Goal: Task Accomplishment & Management: Use online tool/utility

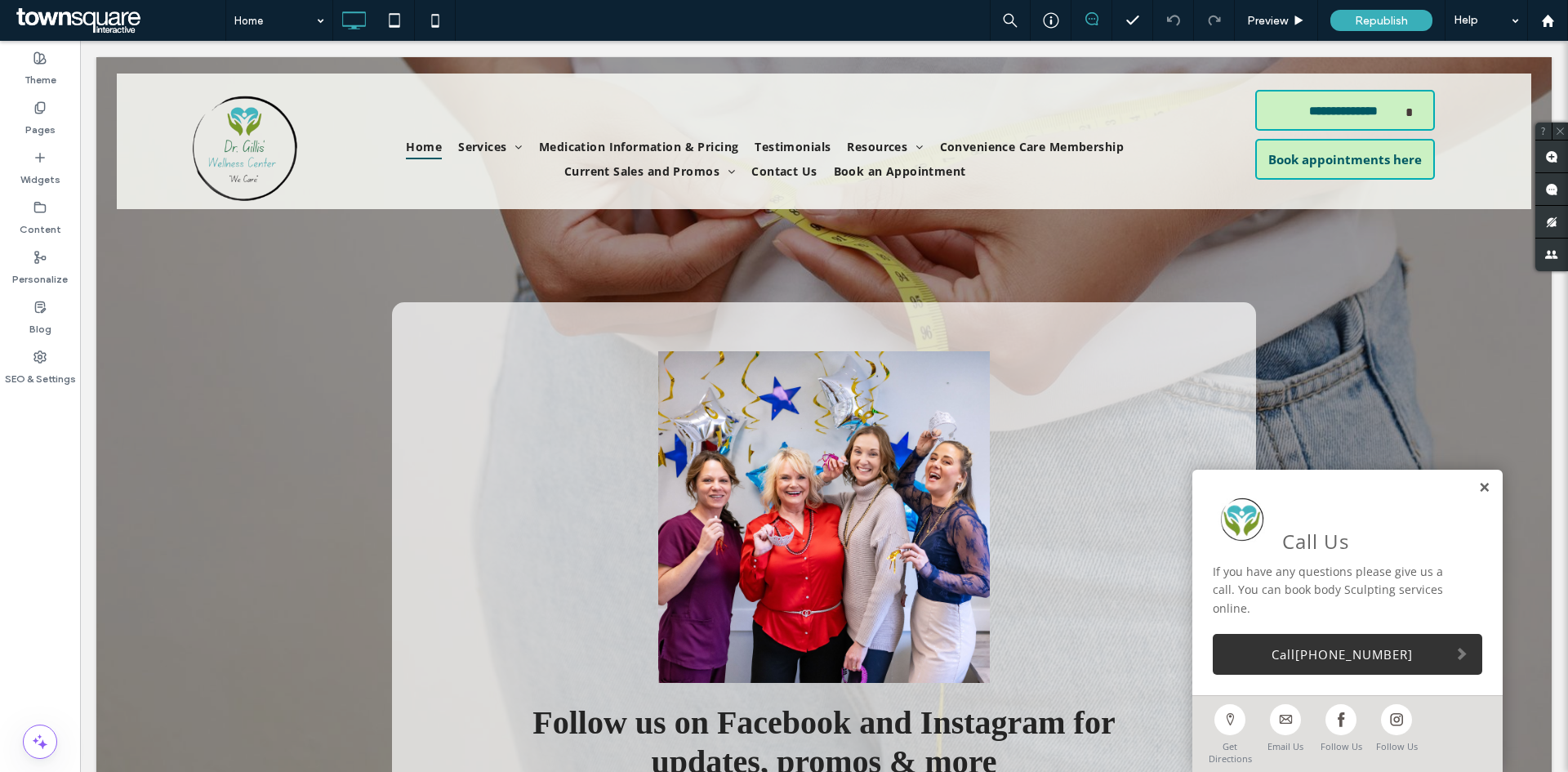
click at [1479, 496] on link at bounding box center [1484, 488] width 12 height 14
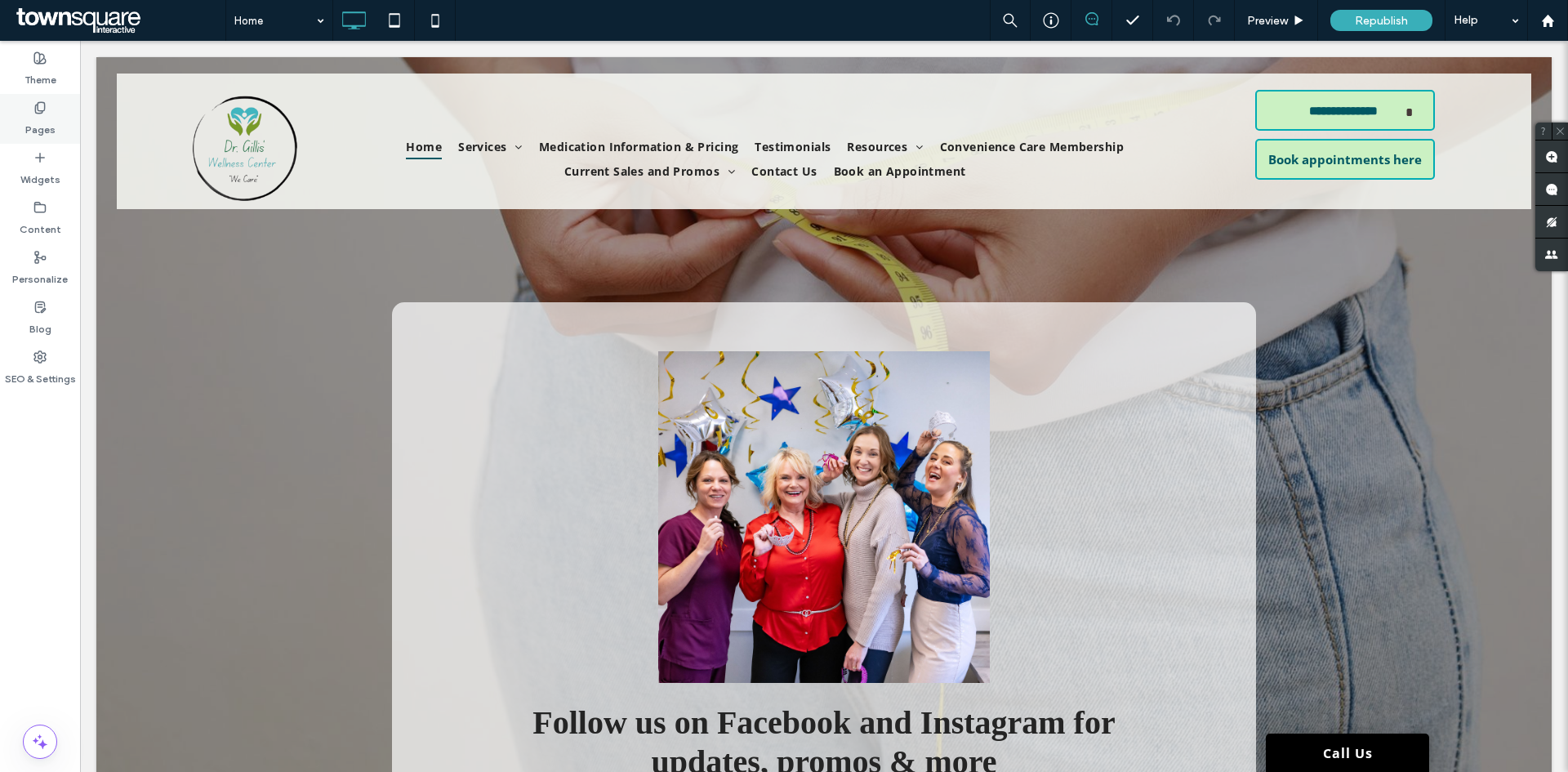
click at [28, 134] on label "Pages" at bounding box center [40, 126] width 30 height 23
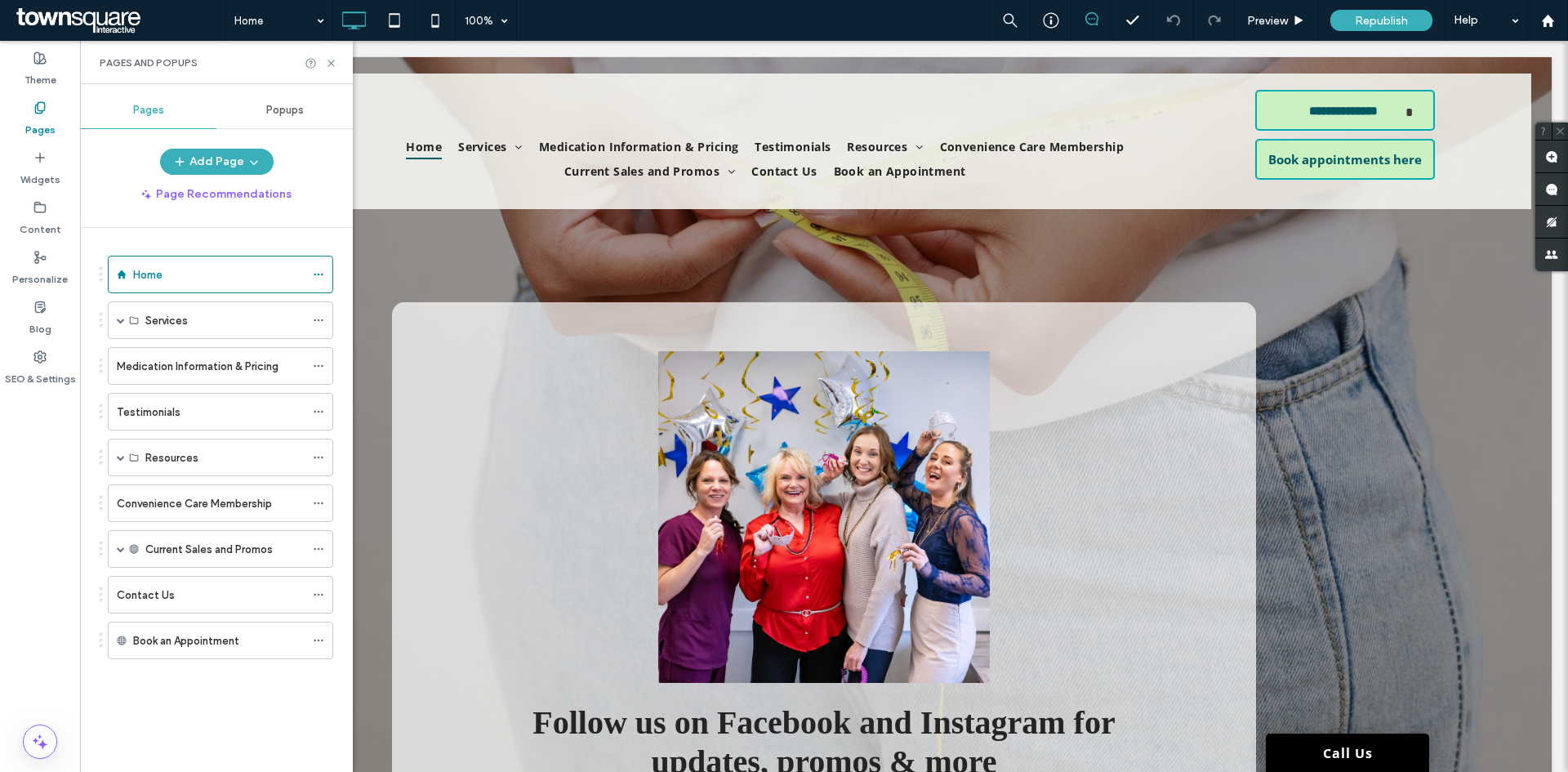
click at [272, 98] on div "Popups" at bounding box center [284, 110] width 136 height 36
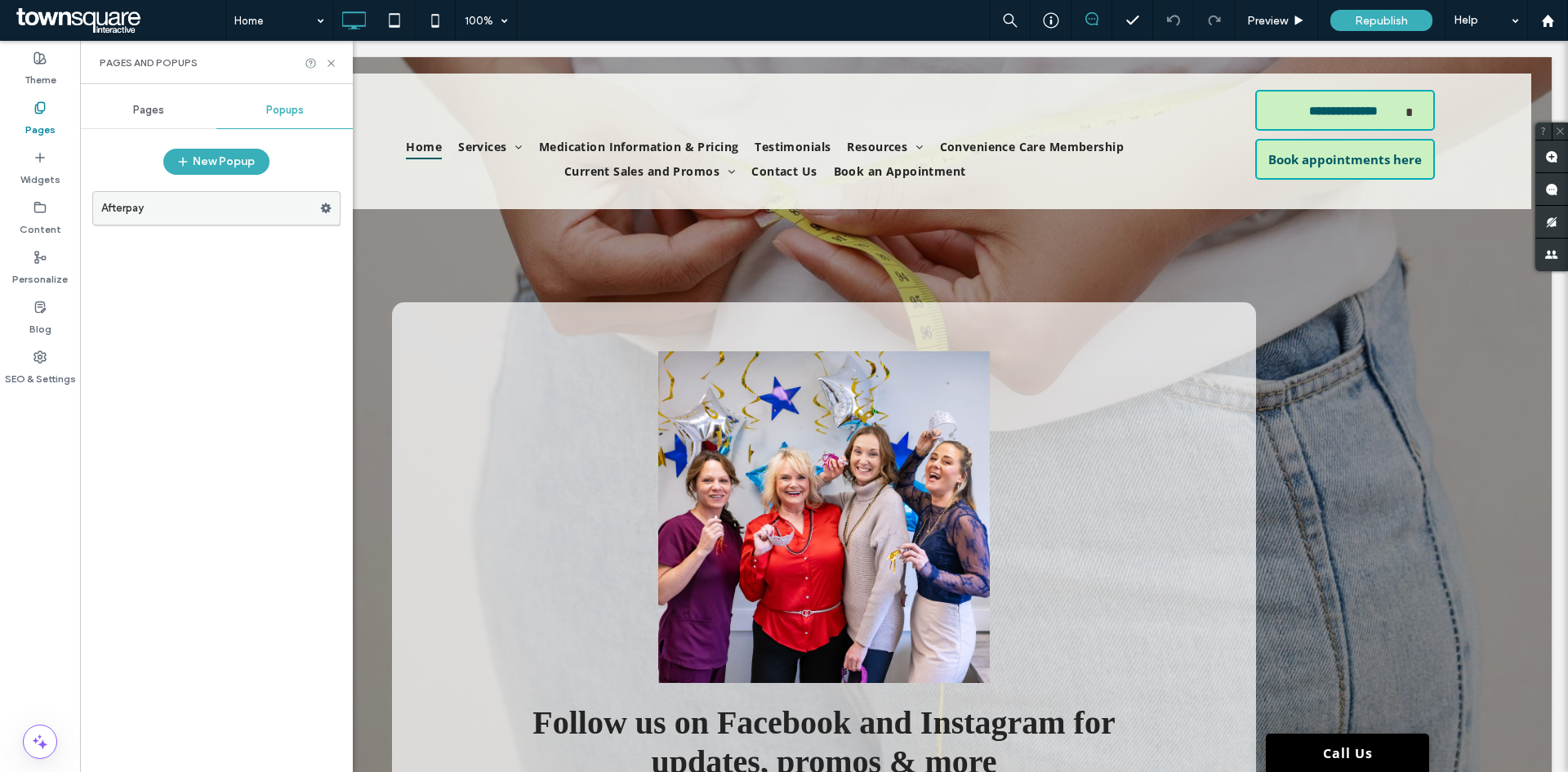
click at [274, 213] on label "Afterpay" at bounding box center [211, 208] width 219 height 33
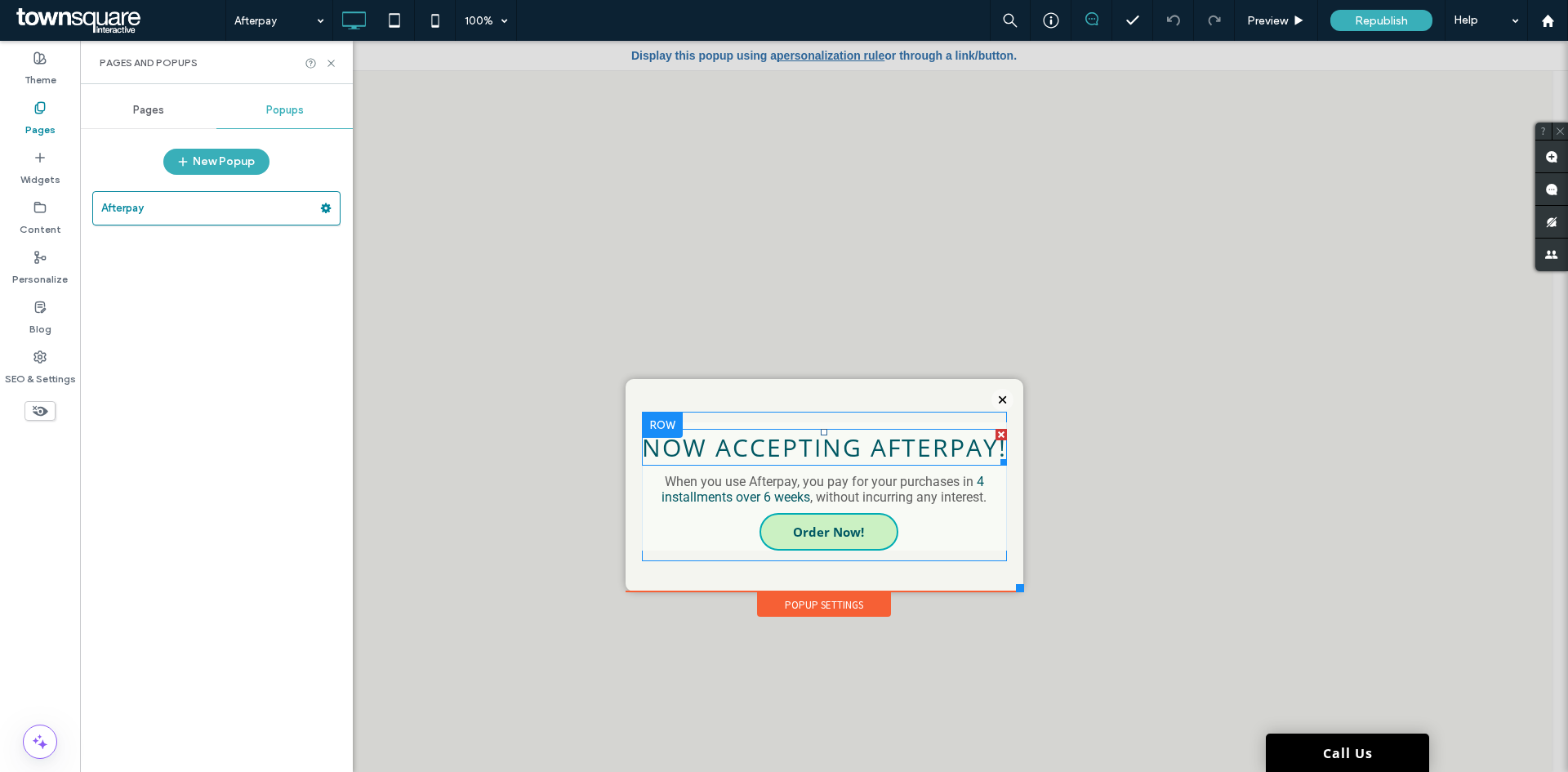
click at [774, 445] on span "Now Accepting Afterpay!" at bounding box center [824, 448] width 365 height 34
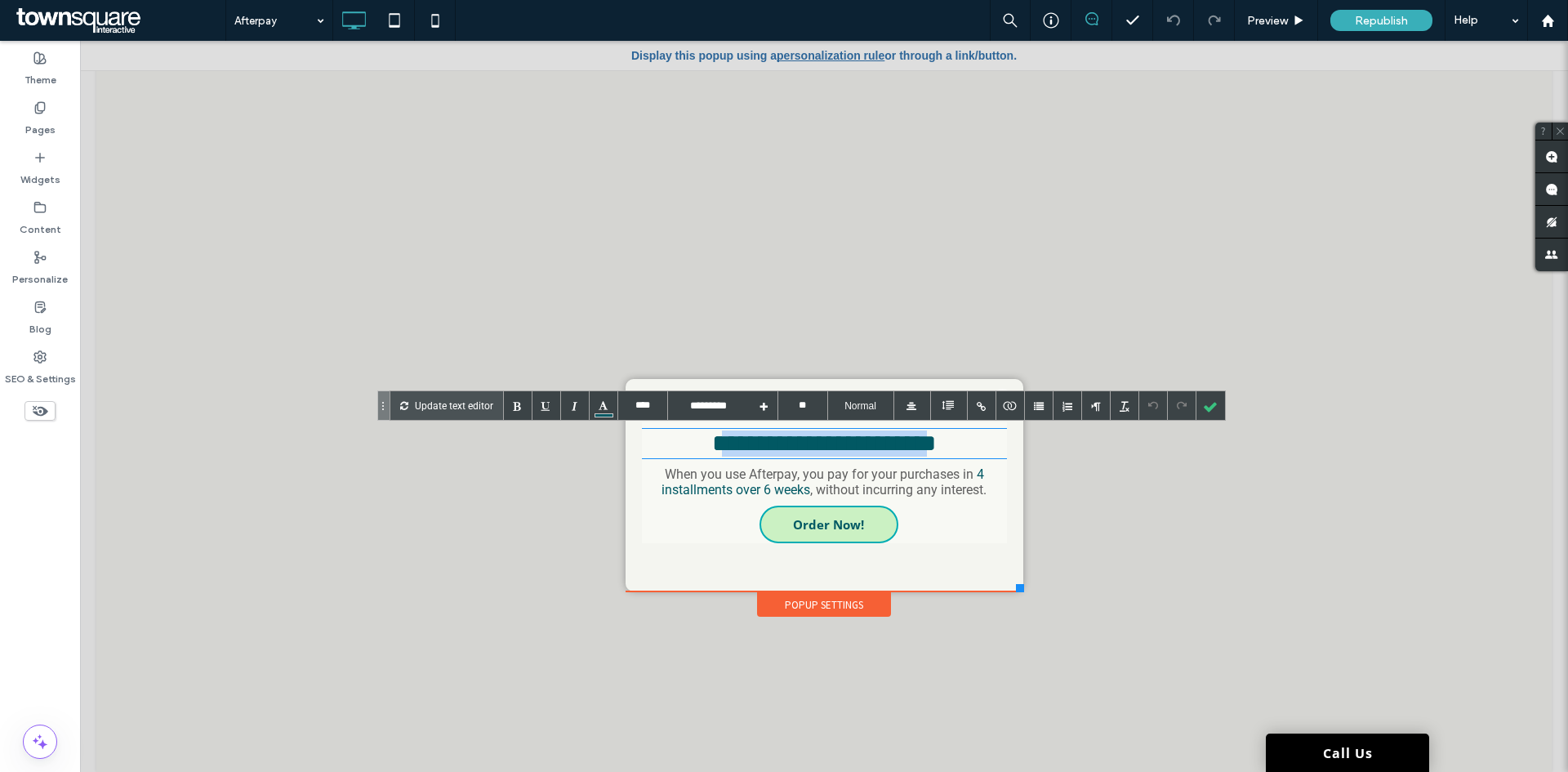
drag, startPoint x: 989, startPoint y: 450, endPoint x: 665, endPoint y: 443, distance: 324.1
click at [713, 443] on span "**********" at bounding box center [824, 443] width 224 height 24
drag, startPoint x: 1204, startPoint y: 411, endPoint x: 1193, endPoint y: 410, distance: 11.0
click at [1204, 411] on div at bounding box center [1211, 405] width 28 height 28
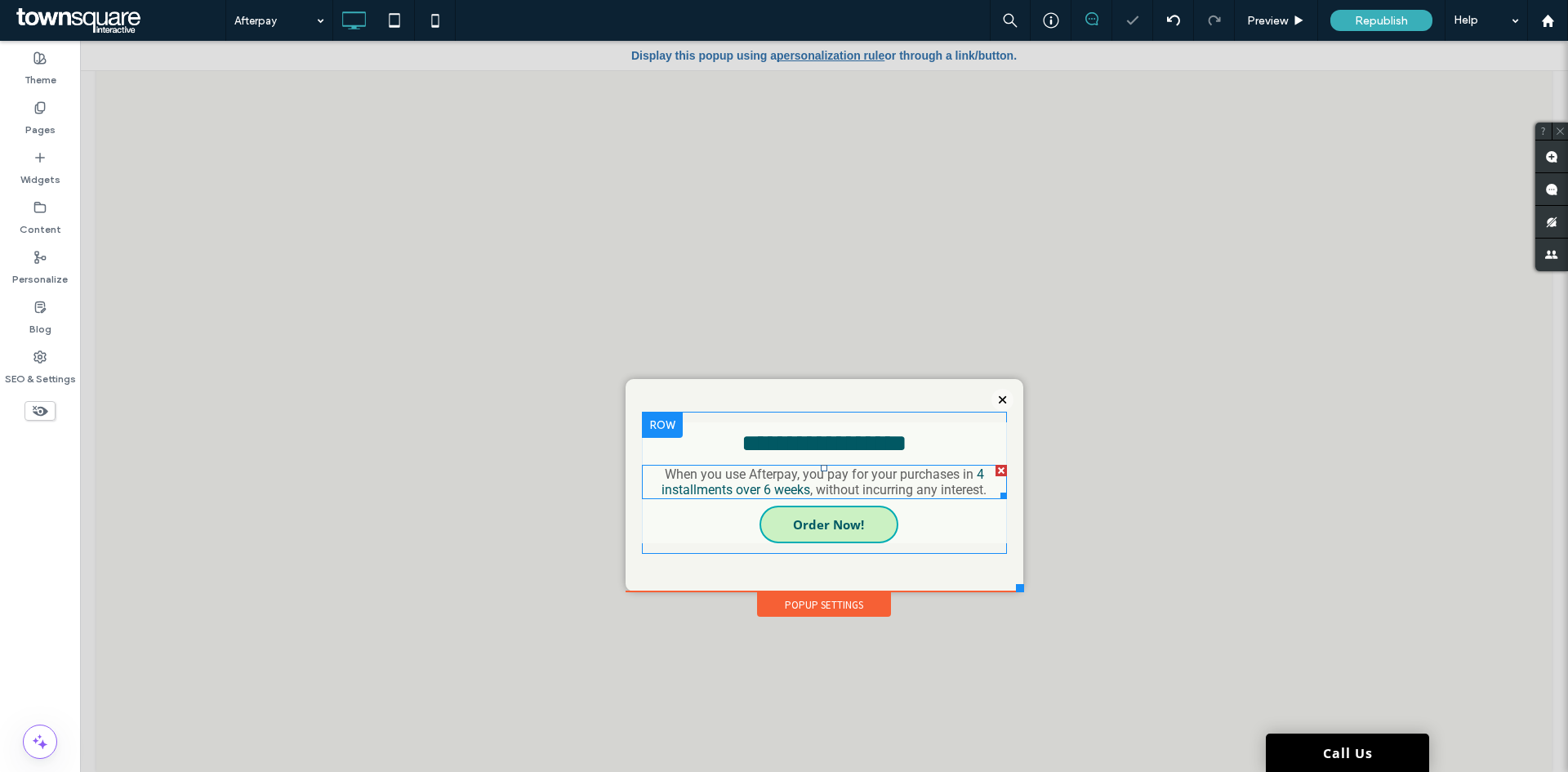
click at [810, 492] on span ", without incurring any interest." at bounding box center [899, 490] width 177 height 16
type input "****"
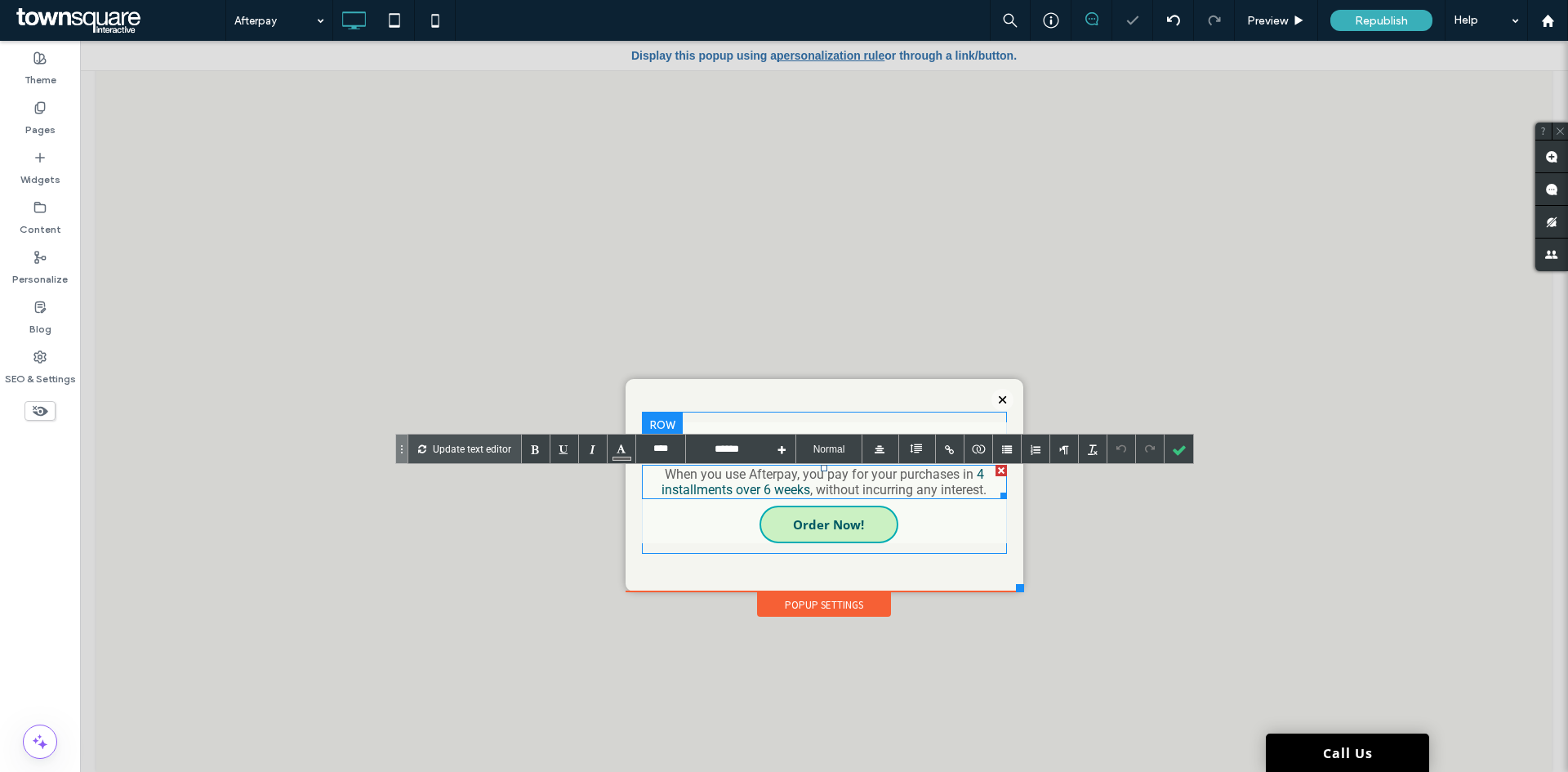
click at [810, 492] on span ", without incurring any interest." at bounding box center [899, 490] width 177 height 16
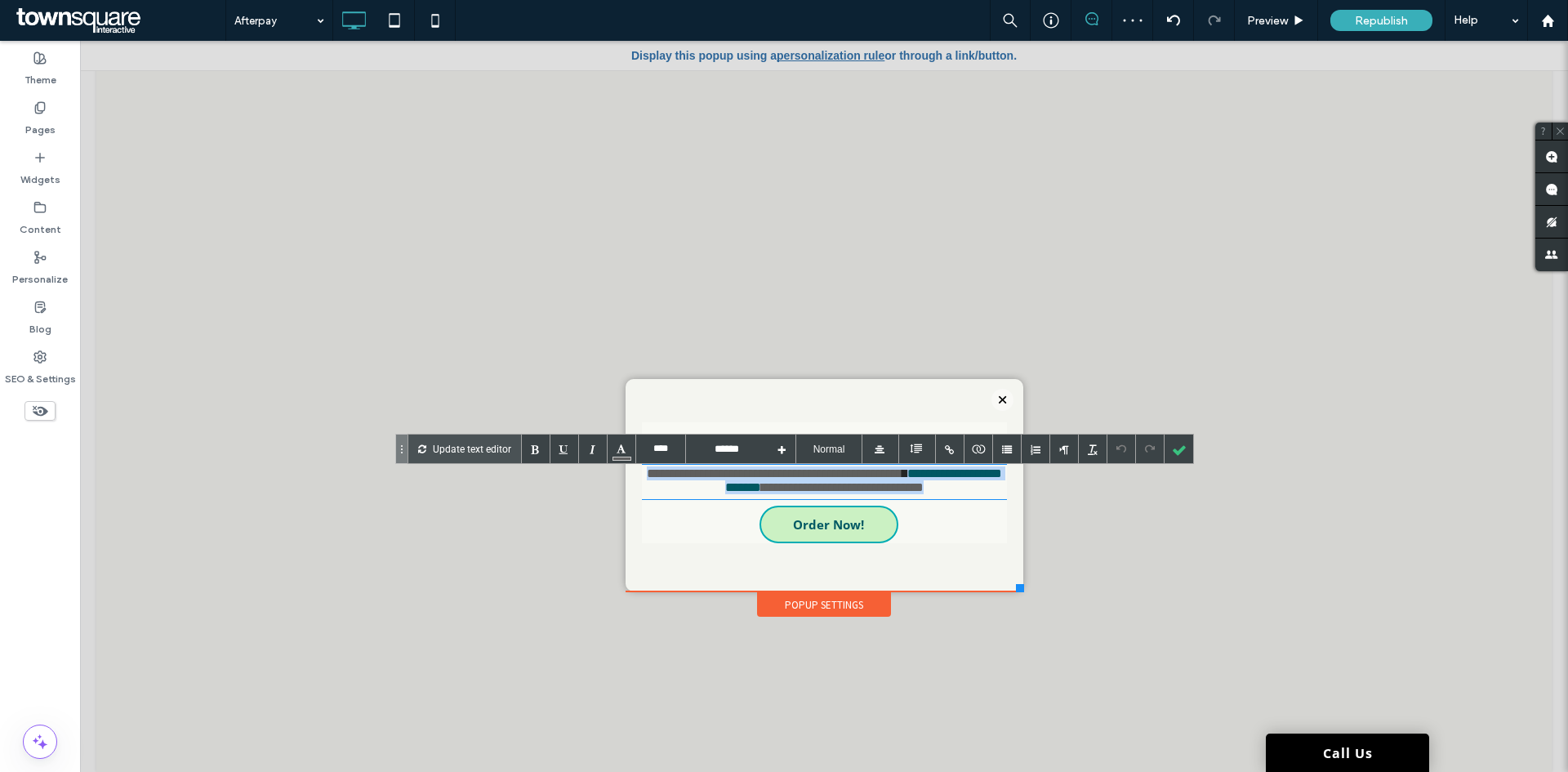
drag, startPoint x: 994, startPoint y: 498, endPoint x: 743, endPoint y: 490, distance: 251.1
click at [651, 464] on div "**********" at bounding box center [824, 482] width 365 height 121
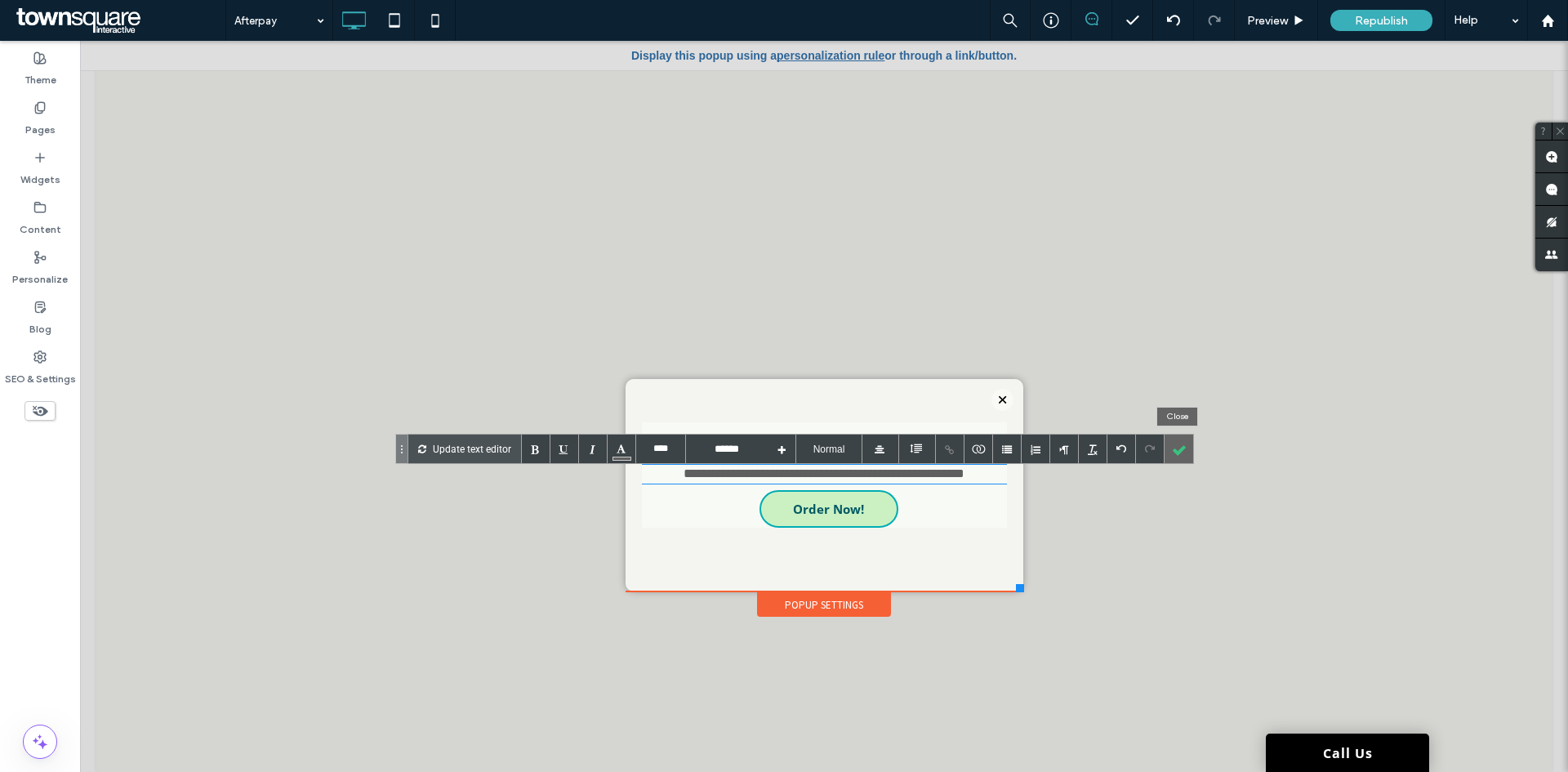
click at [1189, 451] on div at bounding box center [1179, 449] width 28 height 28
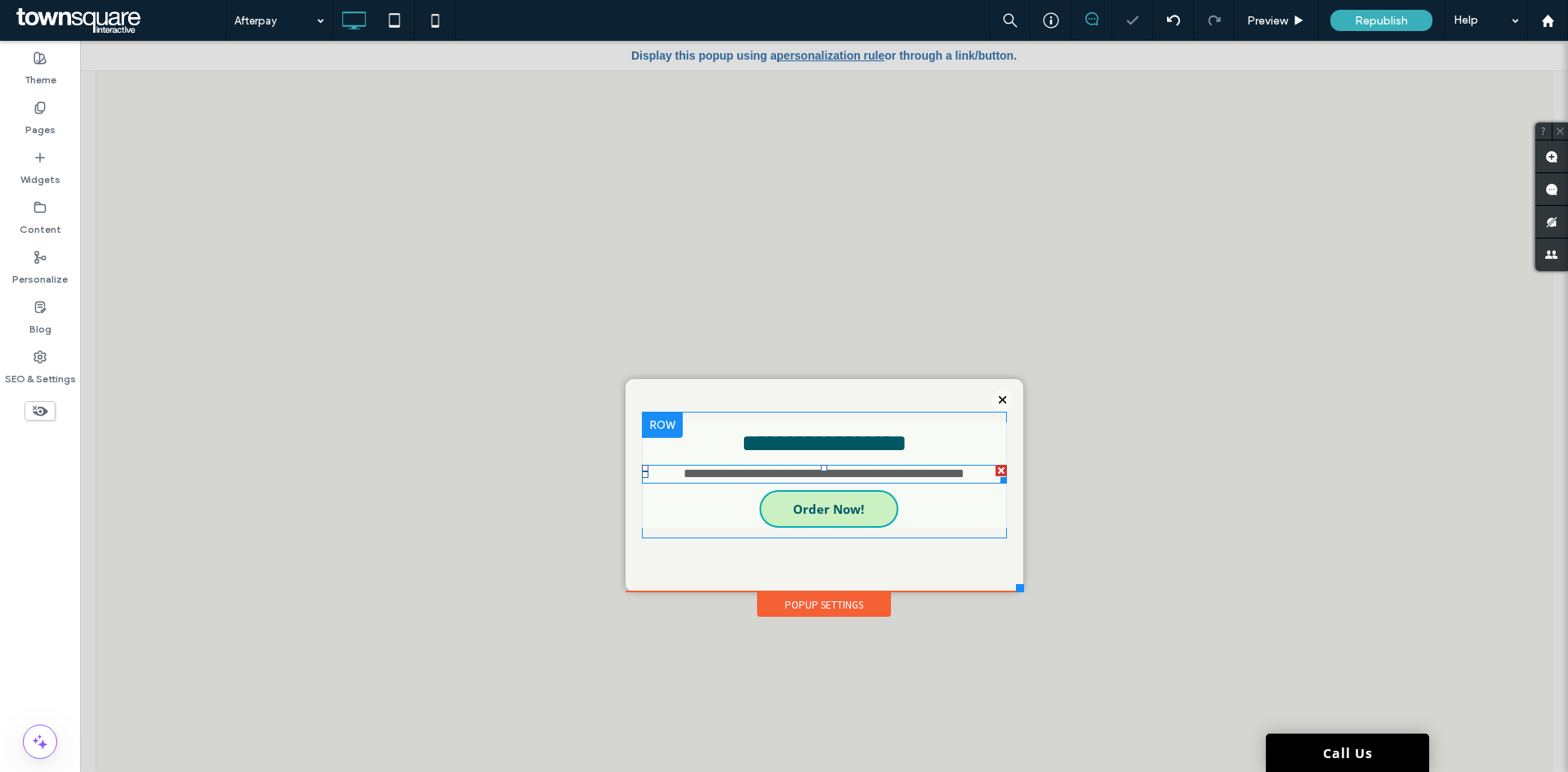
click at [964, 480] on font "**********" at bounding box center [823, 473] width 281 height 12
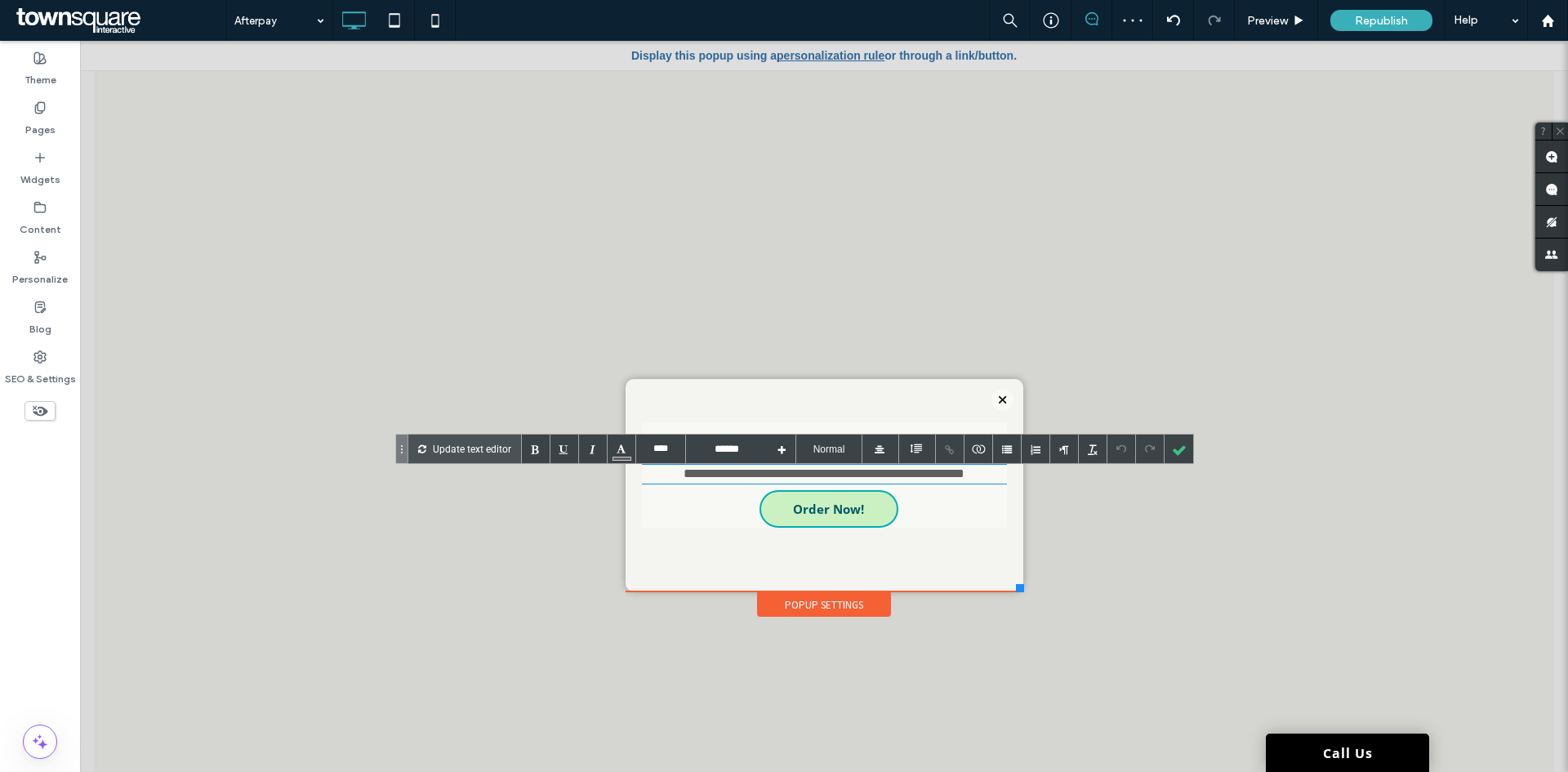
click at [990, 481] on div "**********" at bounding box center [824, 474] width 365 height 16
click at [831, 530] on span "Order Now!" at bounding box center [829, 523] width 71 height 33
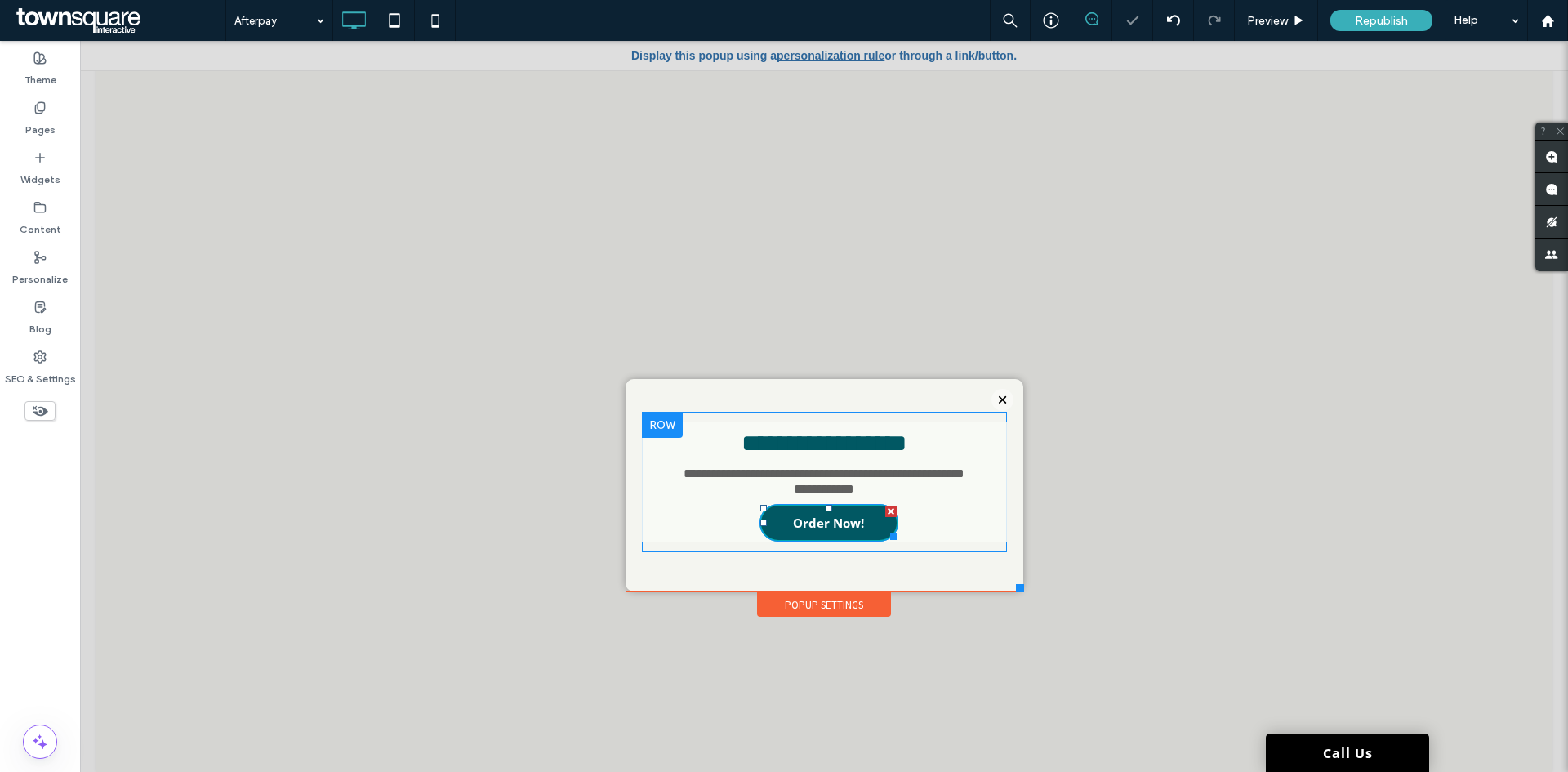
click at [831, 530] on span "Order Now!" at bounding box center [829, 523] width 71 height 33
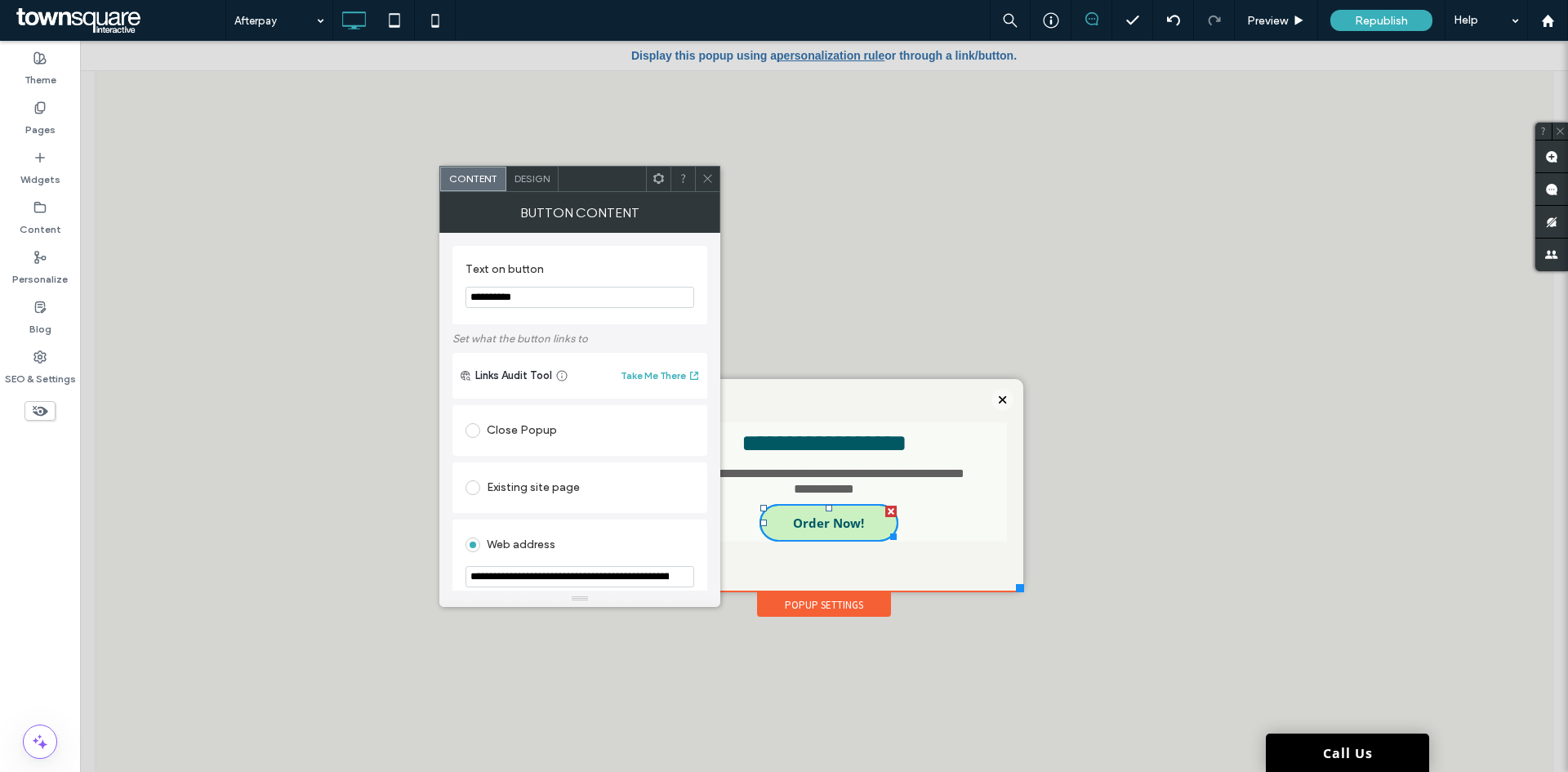
drag, startPoint x: 627, startPoint y: 342, endPoint x: 419, endPoint y: 293, distance: 213.7
type input "*"
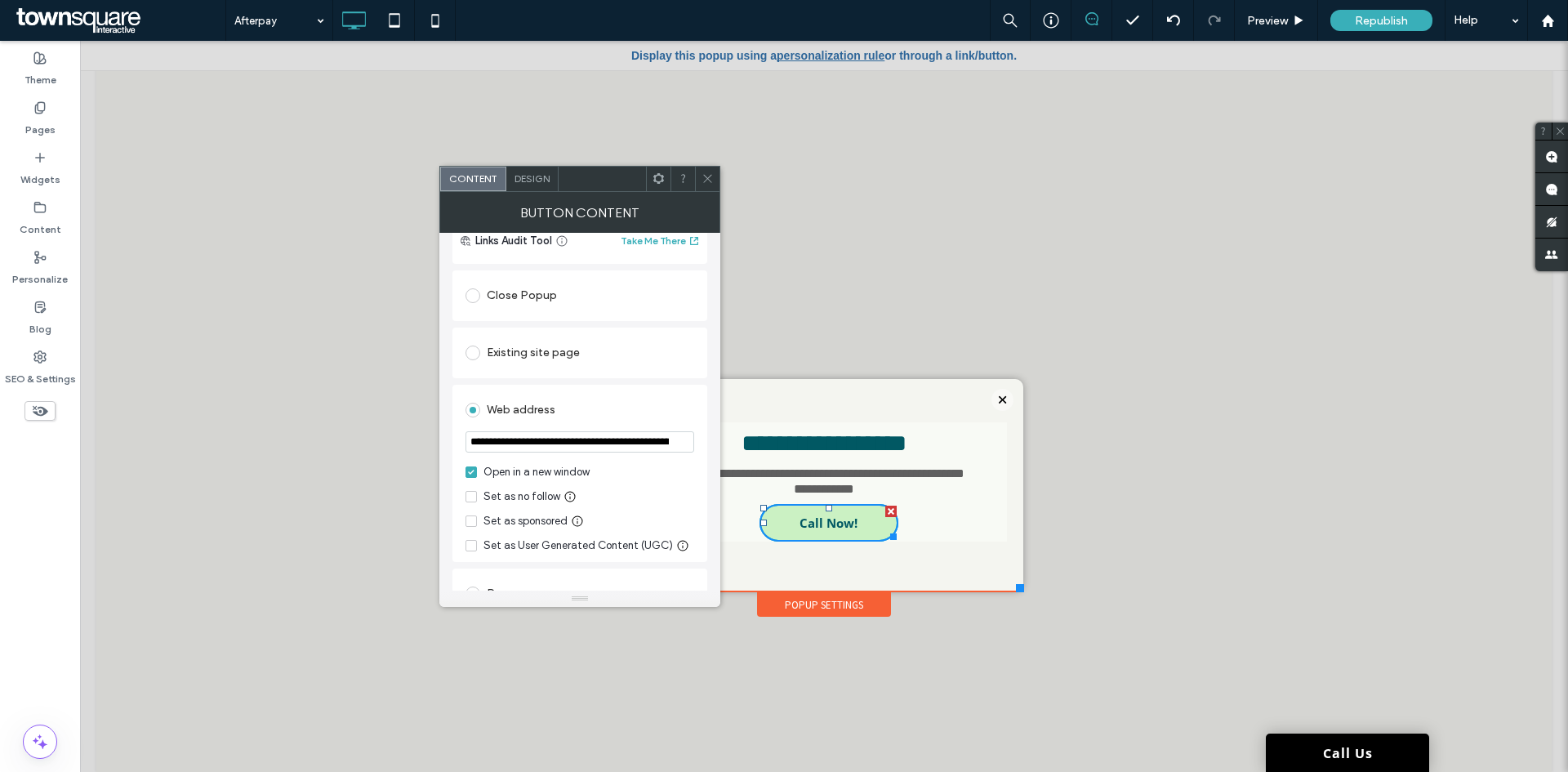
scroll to position [393, 0]
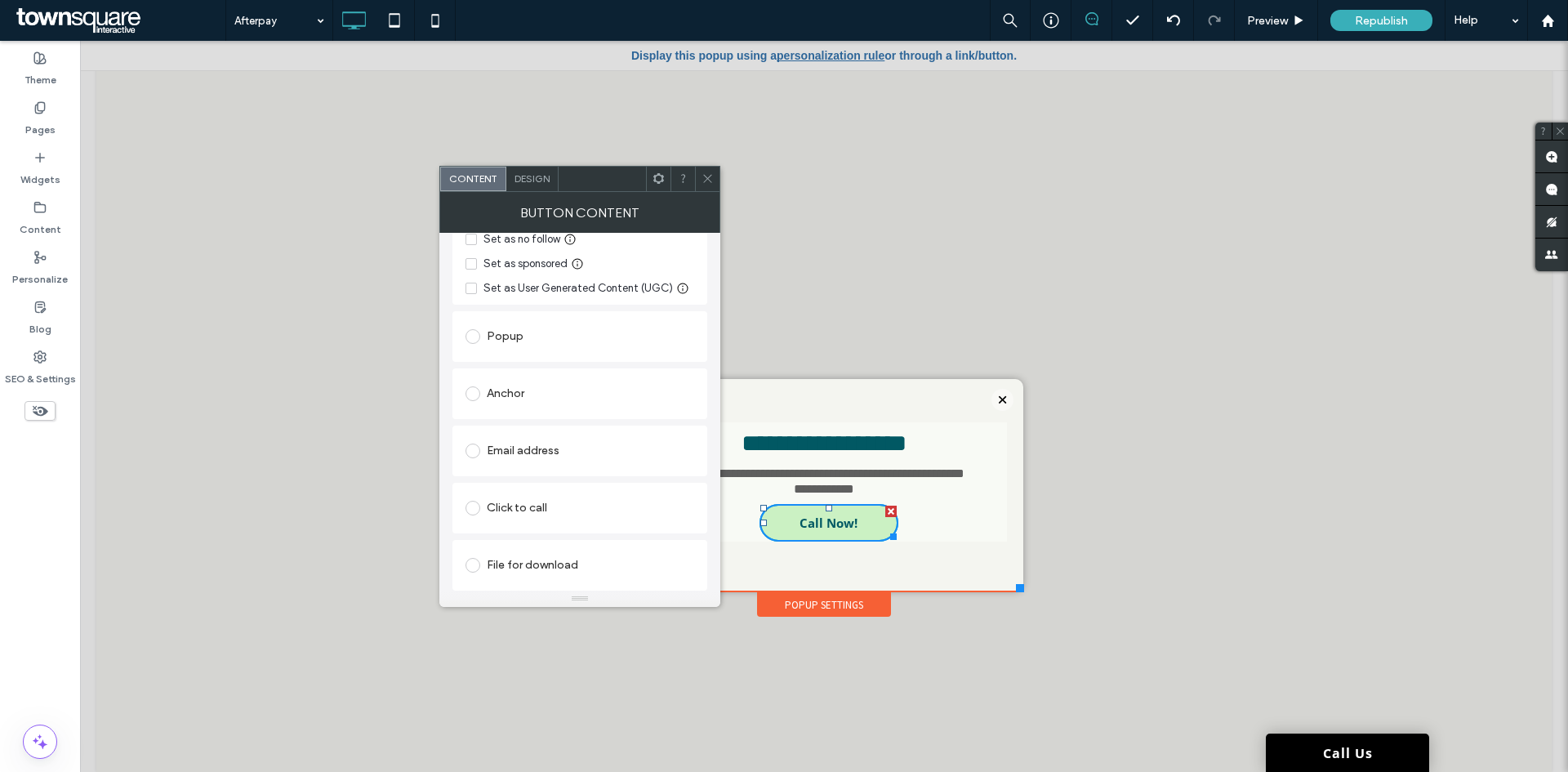
type input "*********"
click at [507, 517] on div "Click to call" at bounding box center [579, 509] width 228 height 26
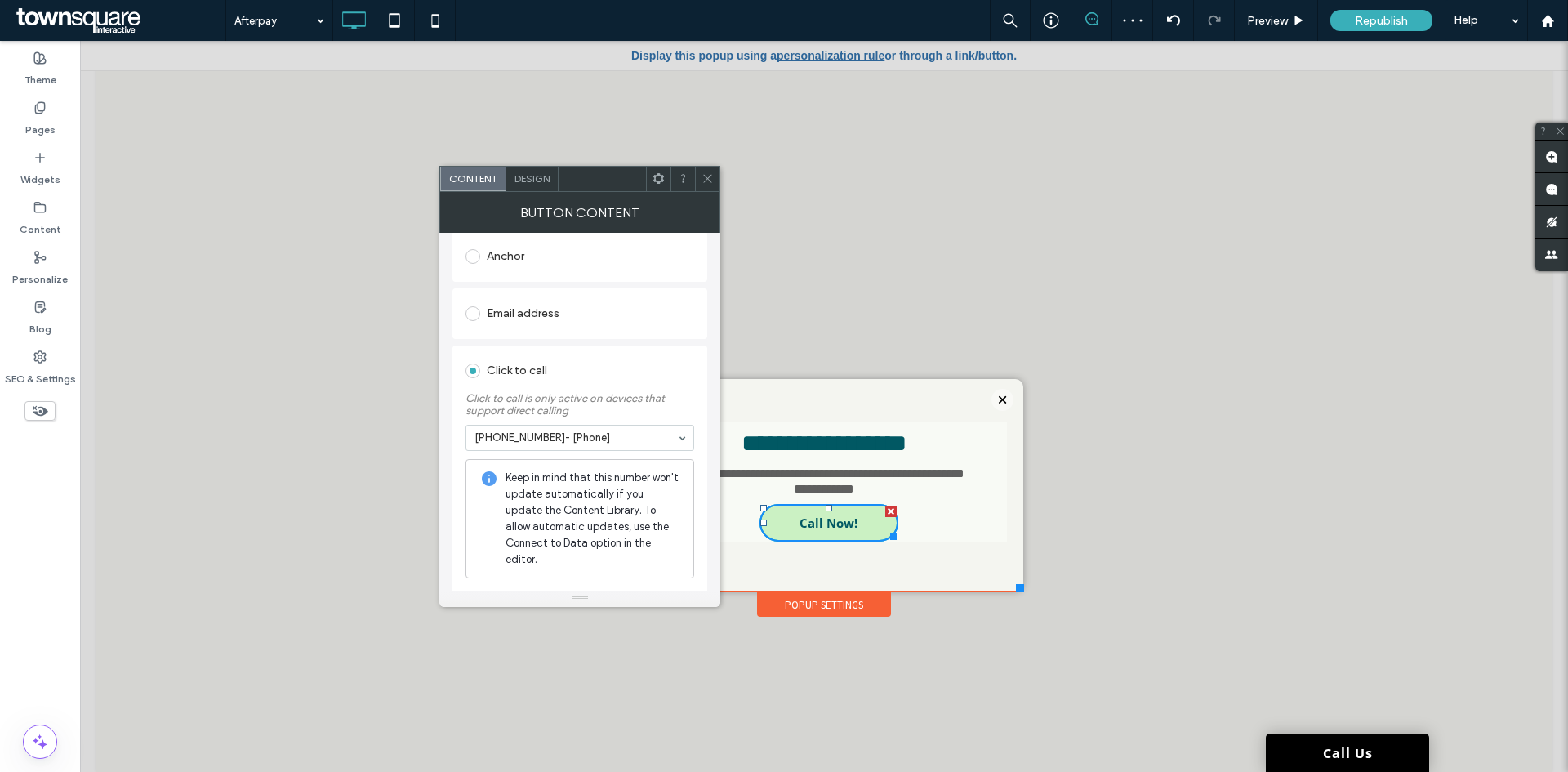
scroll to position [458, 0]
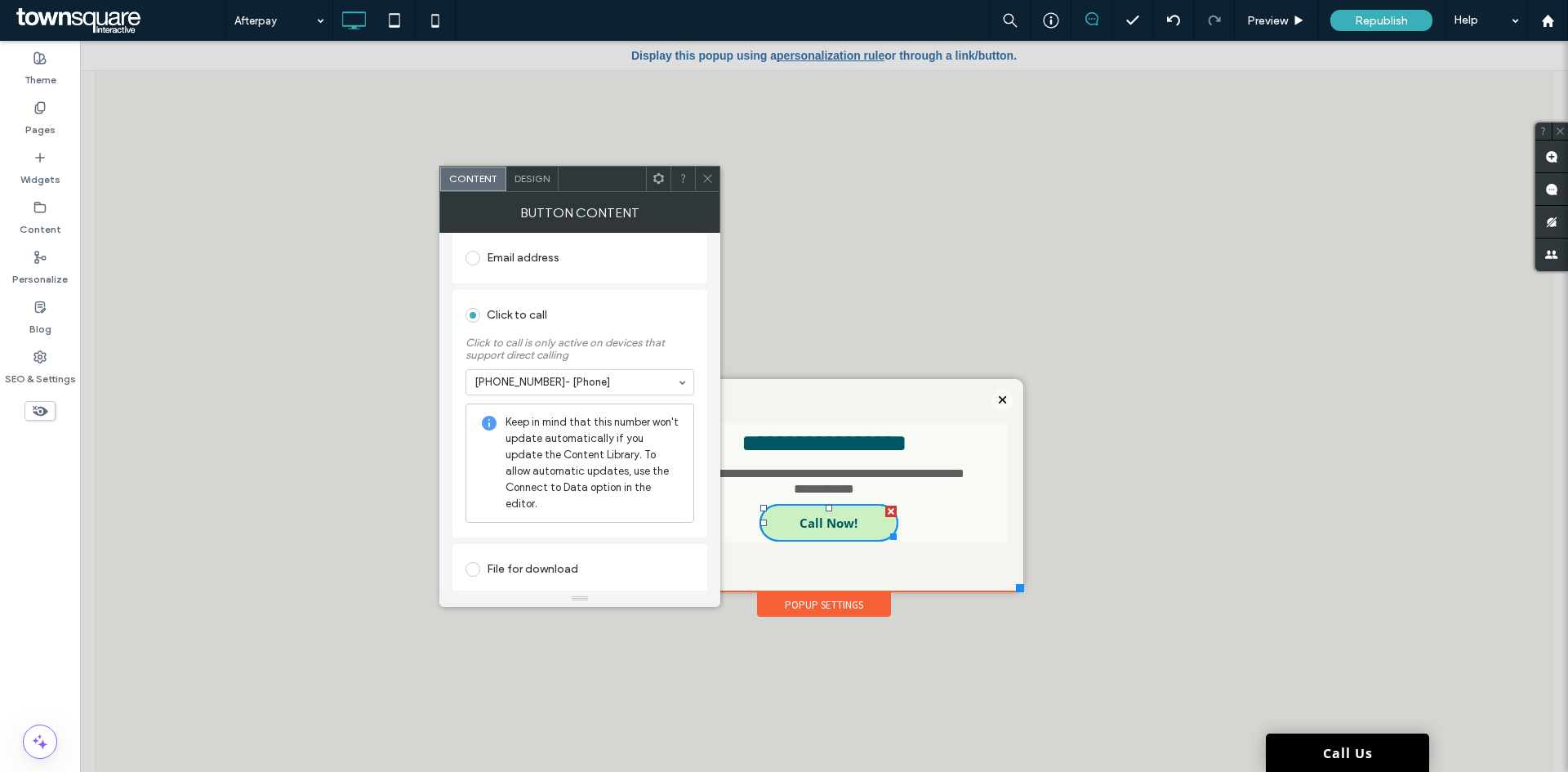
click at [711, 178] on icon at bounding box center [707, 178] width 12 height 12
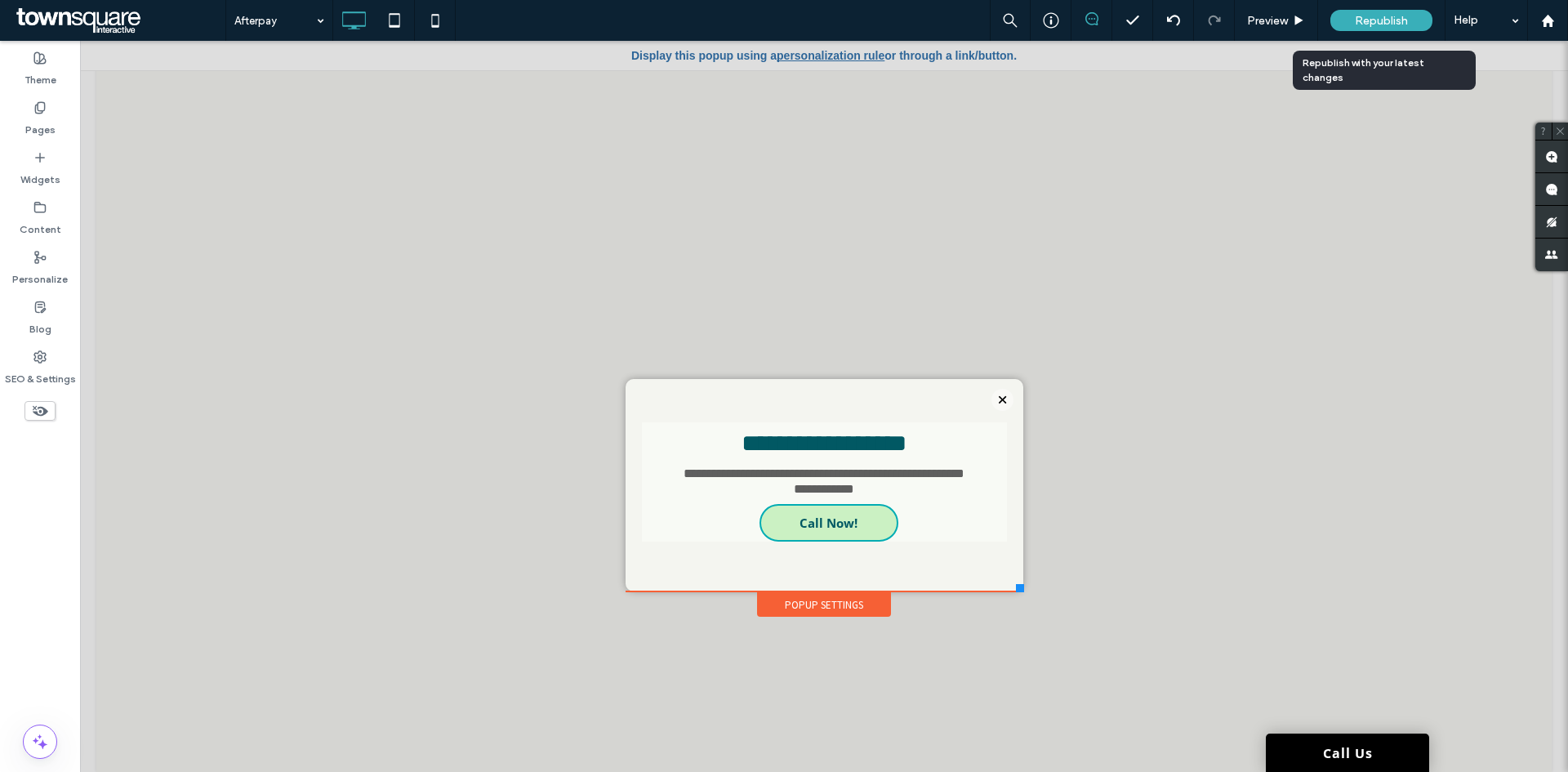
click at [1377, 22] on span "Republish" at bounding box center [1381, 21] width 53 height 14
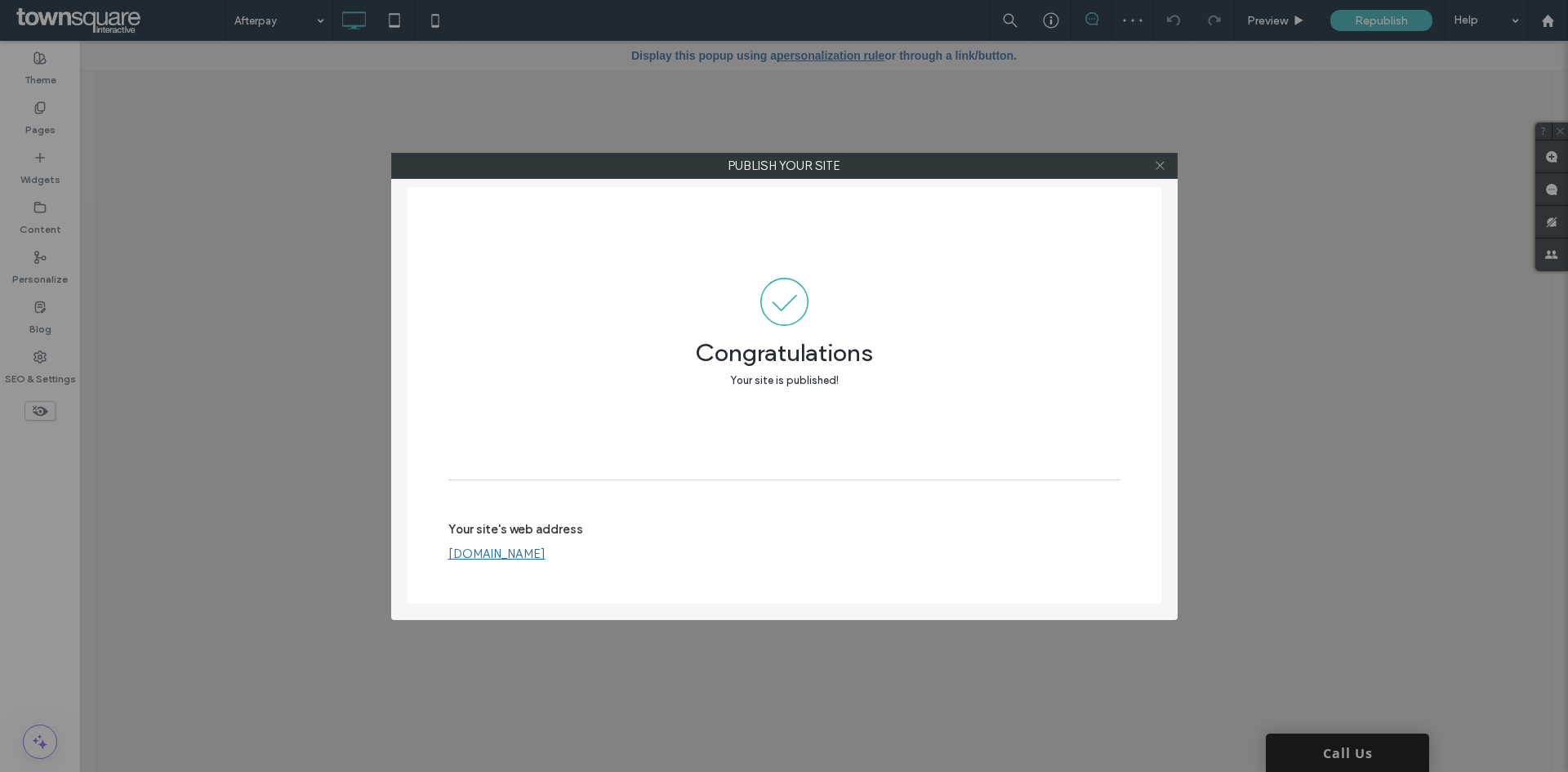
click at [1156, 171] on icon at bounding box center [1160, 165] width 12 height 12
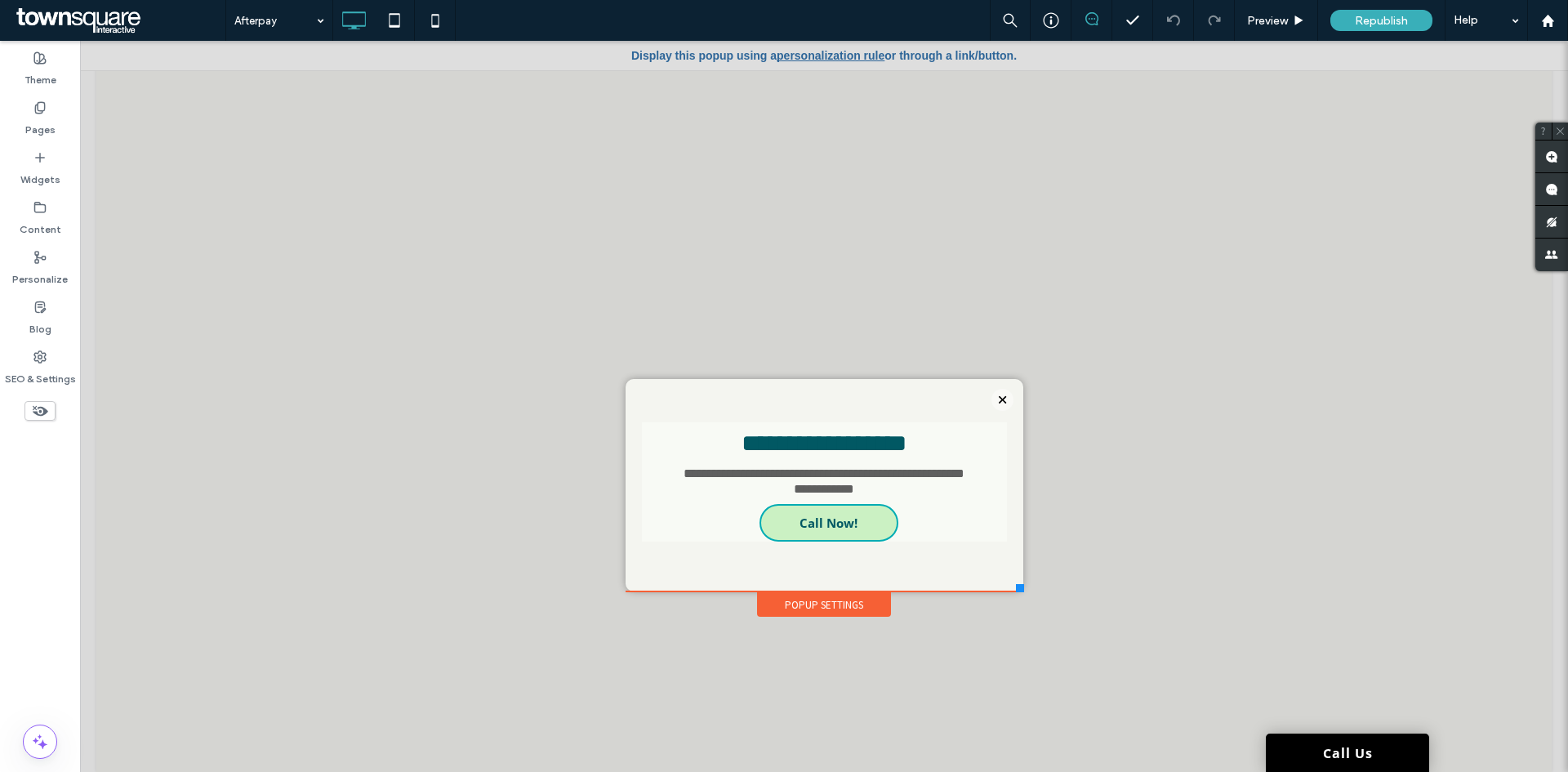
click at [799, 604] on div "Popup Settings" at bounding box center [823, 605] width 133 height 24
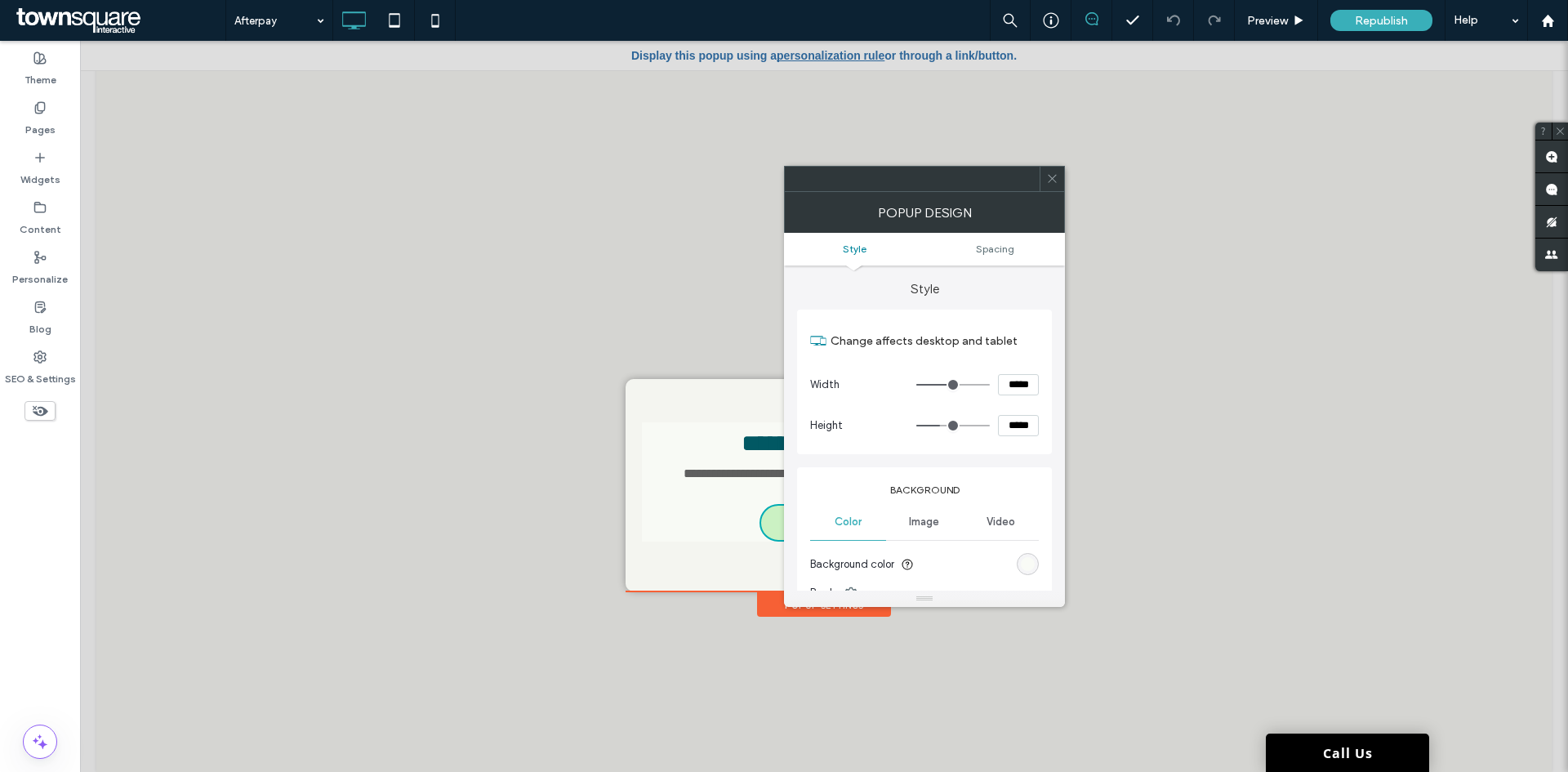
click at [977, 257] on ul "Style Spacing" at bounding box center [924, 249] width 281 height 33
click at [884, 259] on ul "Style Spacing" at bounding box center [924, 249] width 281 height 33
click at [981, 258] on ul "Style Spacing" at bounding box center [924, 249] width 281 height 33
click at [987, 252] on span "Spacing" at bounding box center [995, 248] width 39 height 12
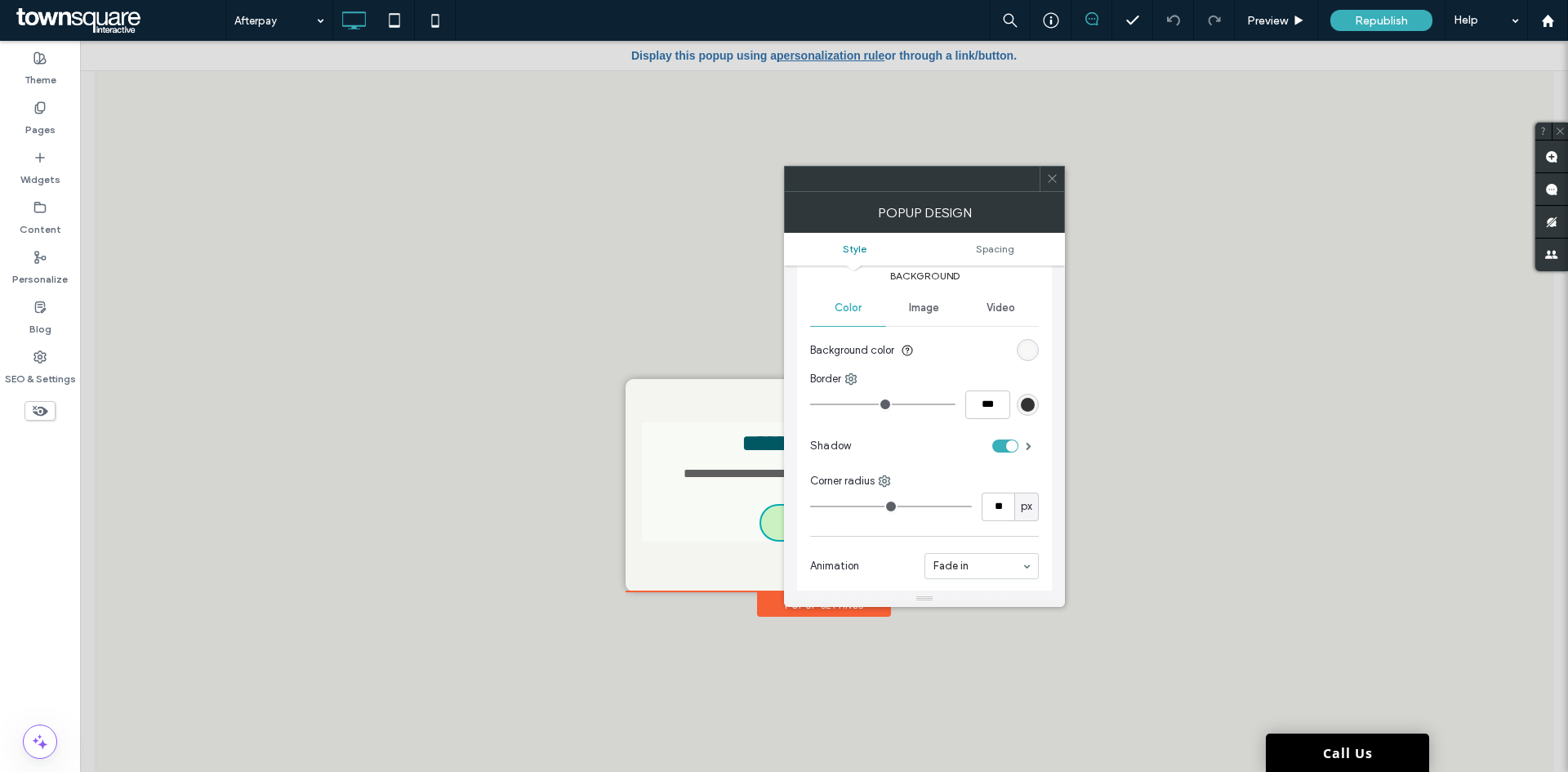
scroll to position [0, 0]
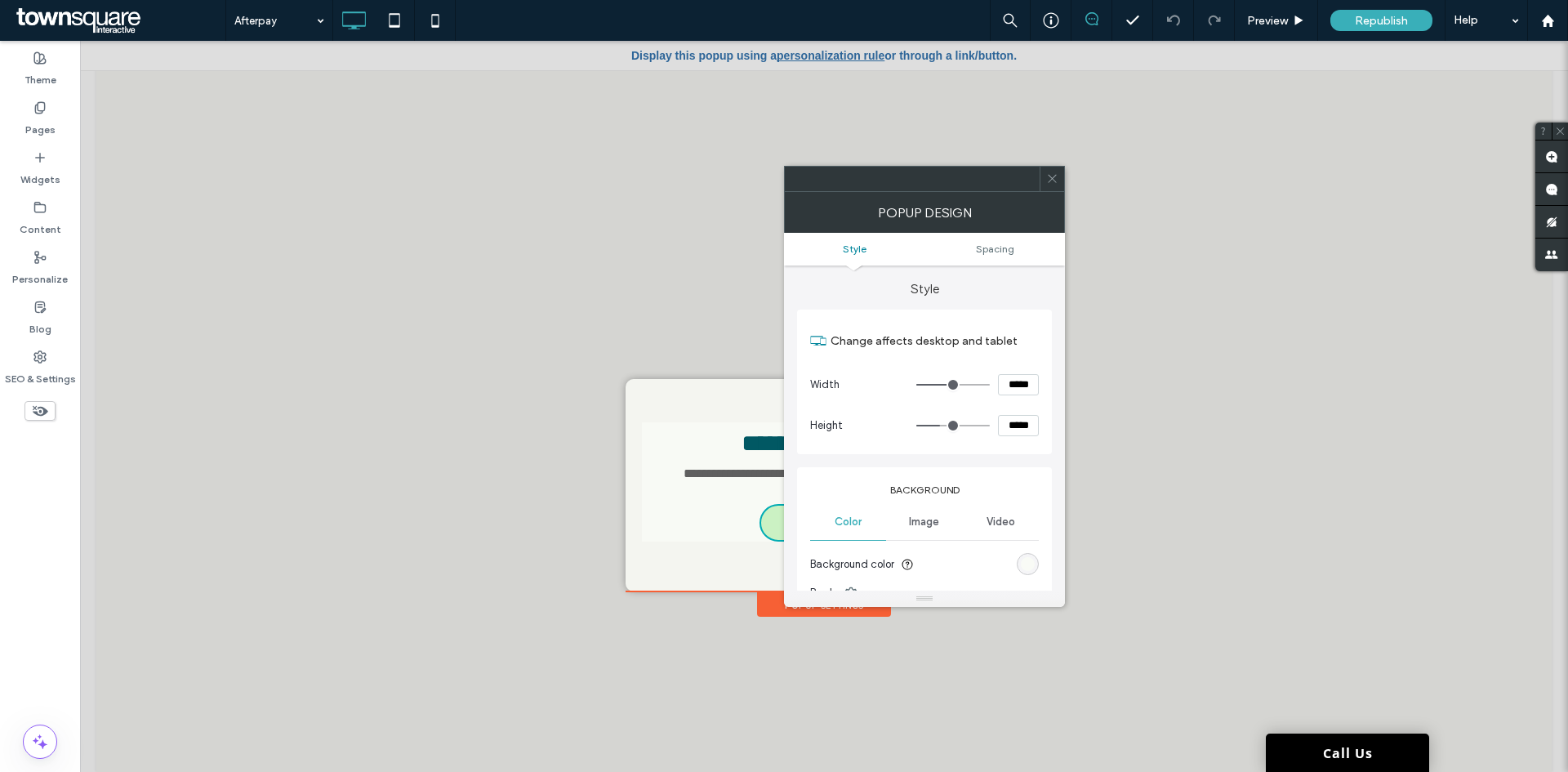
click at [1058, 172] on icon at bounding box center [1052, 178] width 12 height 12
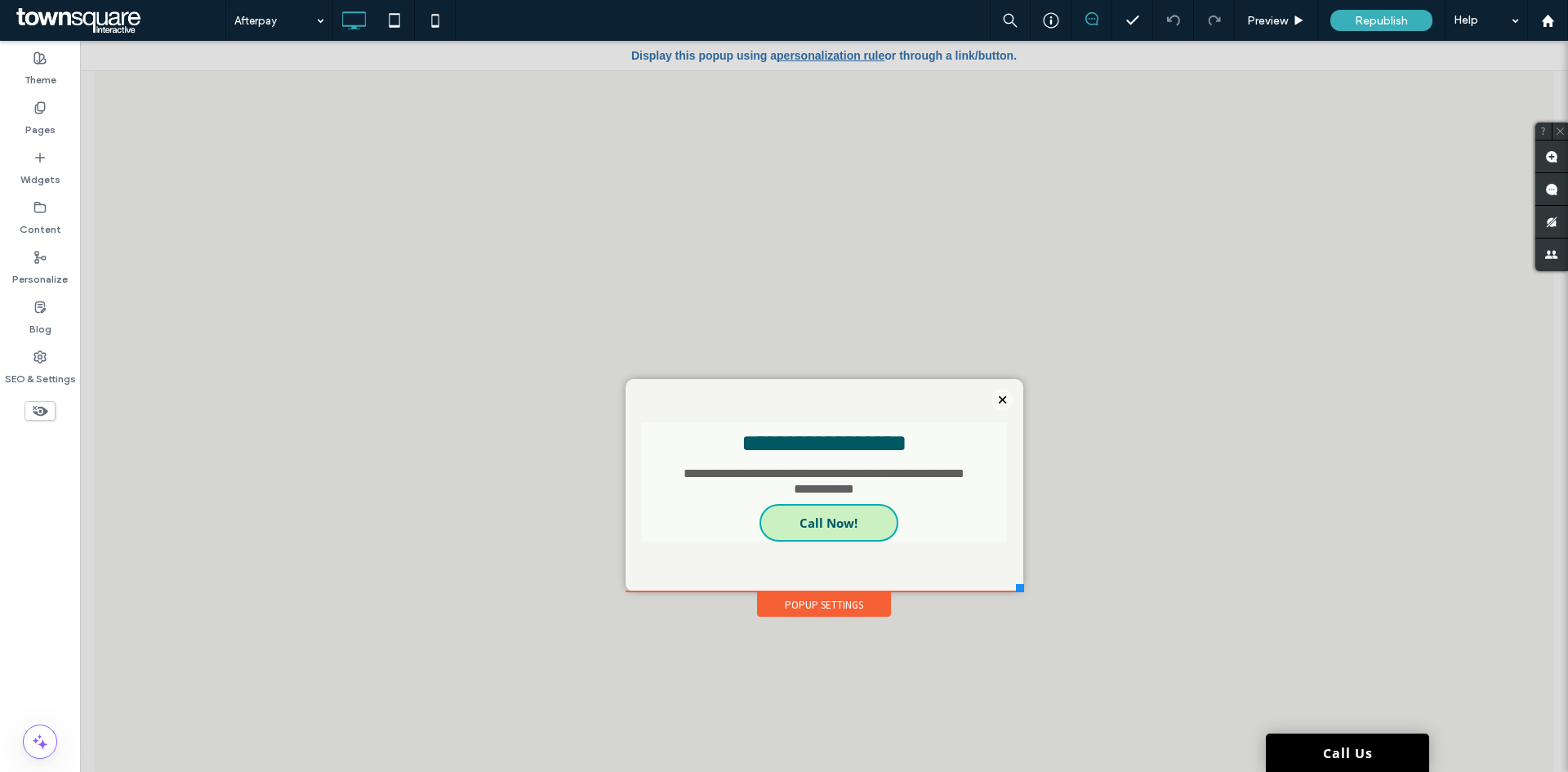
click at [838, 40] on div "Afterpay Preview Republish Help" at bounding box center [897, 20] width 1342 height 40
click at [831, 51] on link "personalization rule" at bounding box center [830, 55] width 108 height 13
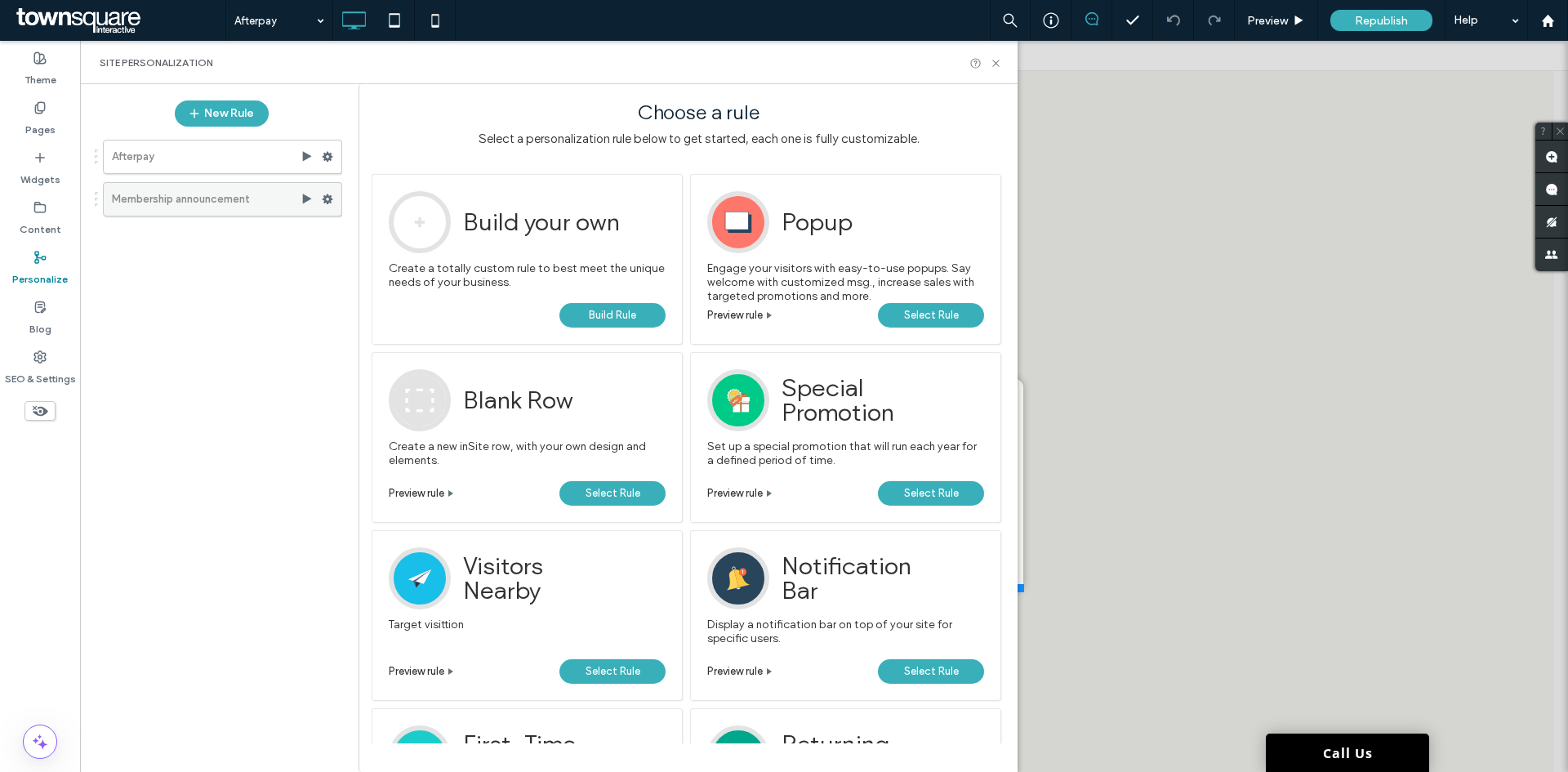
click at [224, 207] on label "Membership announcement" at bounding box center [206, 199] width 189 height 33
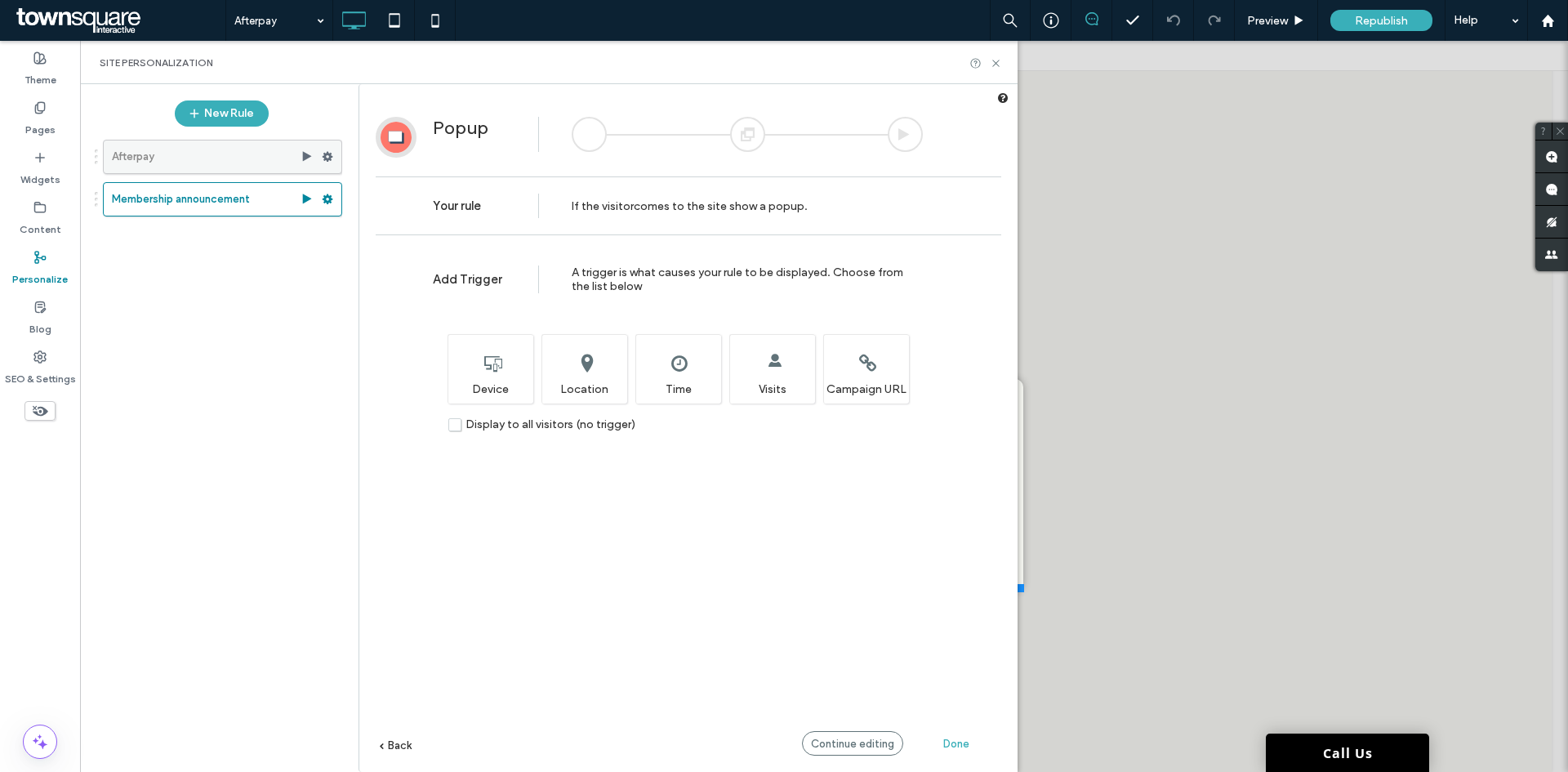
click at [218, 163] on label "Afterpay" at bounding box center [206, 156] width 189 height 33
click at [256, 159] on label "Afterpay" at bounding box center [206, 156] width 189 height 33
click at [210, 157] on label "Afterpay" at bounding box center [206, 156] width 189 height 33
click at [209, 156] on label "Membership announcement" at bounding box center [206, 165] width 189 height 33
click at [859, 748] on span "Continue editing" at bounding box center [853, 744] width 84 height 12
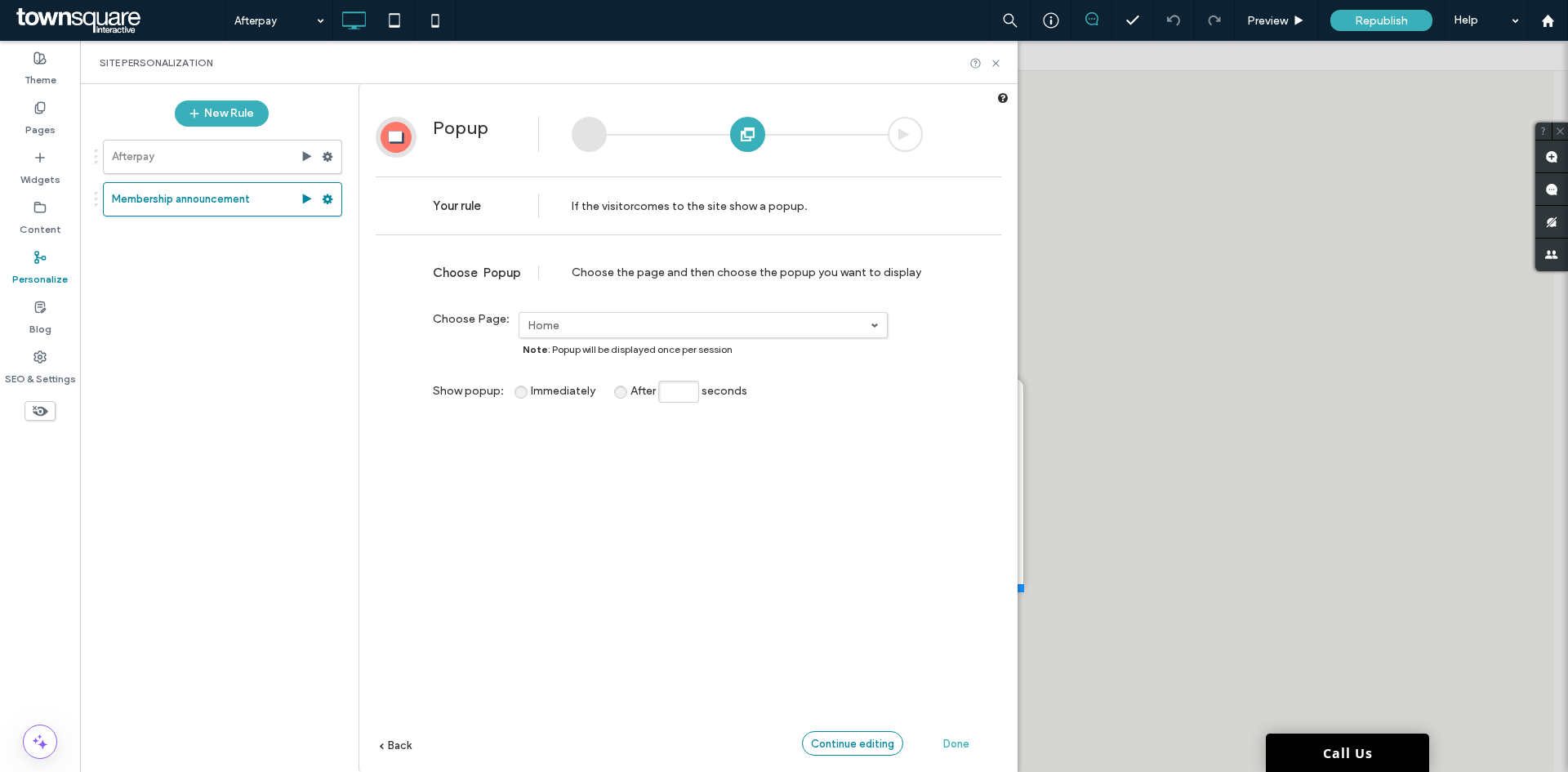
click at [861, 748] on span "Continue editing" at bounding box center [853, 744] width 84 height 12
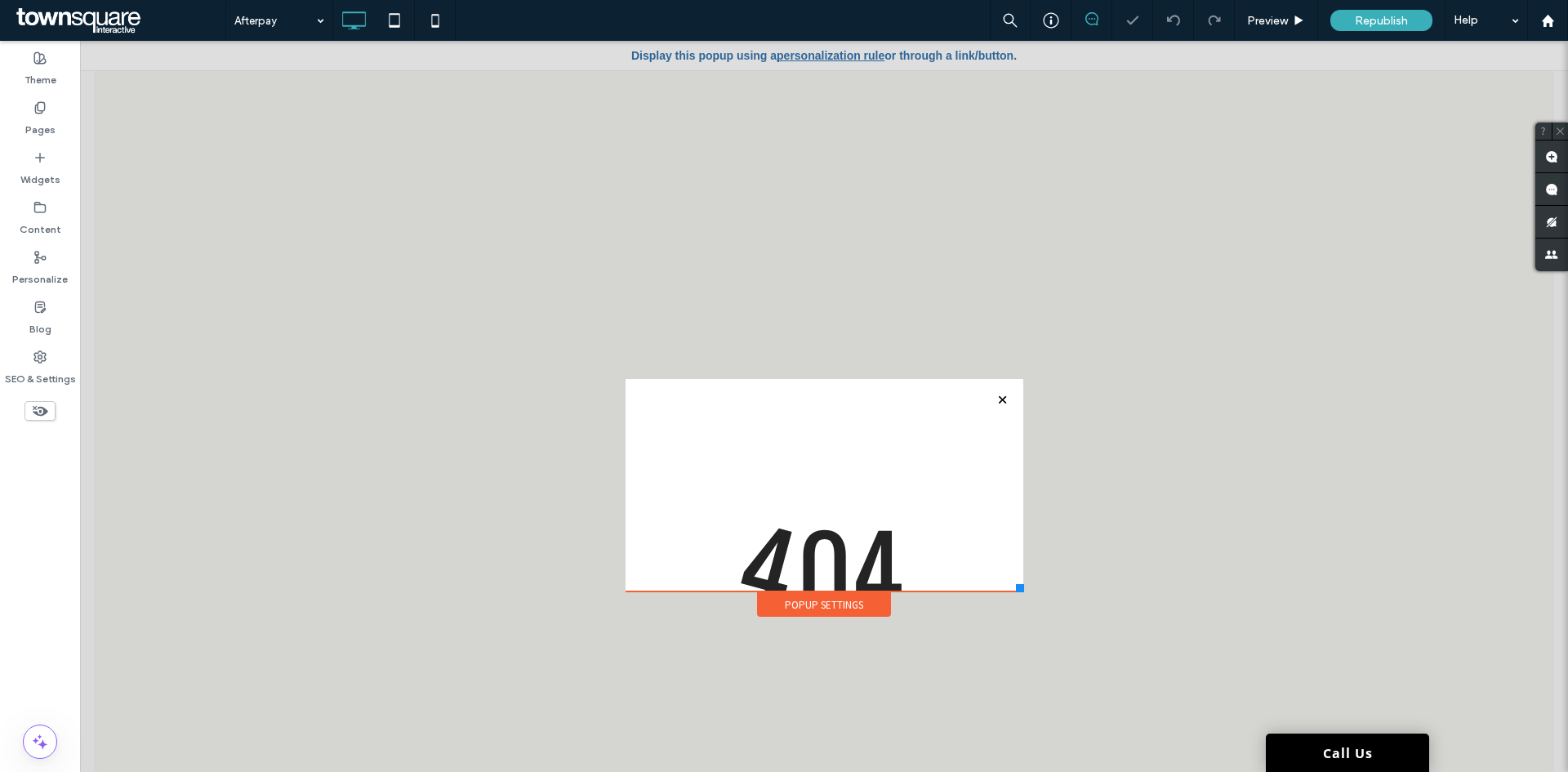
click at [994, 399] on div at bounding box center [784, 386] width 1568 height 772
click at [825, 58] on div at bounding box center [784, 386] width 1568 height 772
click at [860, 53] on div at bounding box center [784, 386] width 1568 height 772
click at [993, 396] on div at bounding box center [784, 386] width 1568 height 772
click at [814, 50] on div at bounding box center [784, 386] width 1568 height 772
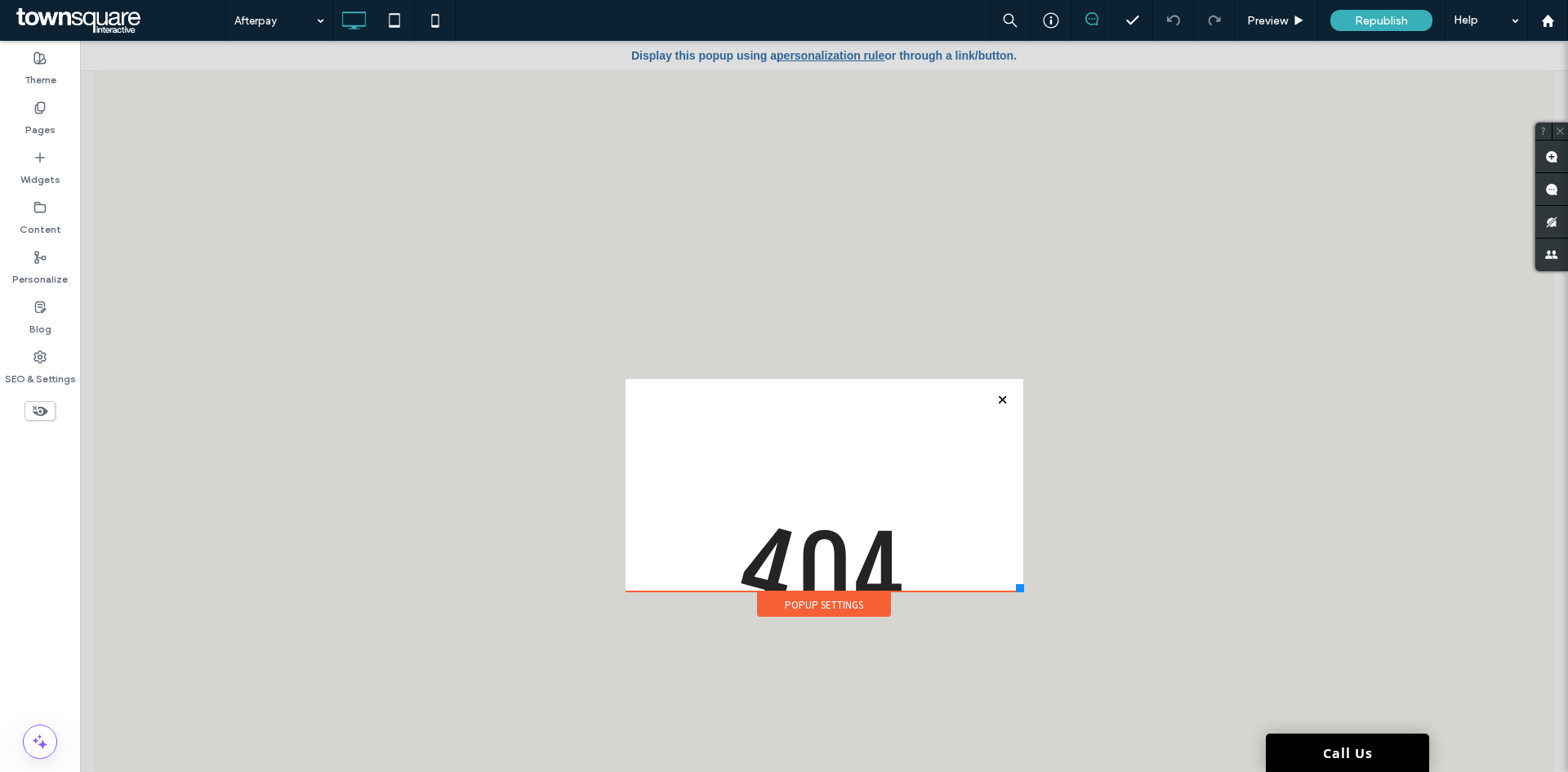
drag, startPoint x: 818, startPoint y: 157, endPoint x: 824, endPoint y: 148, distance: 10.8
click at [819, 154] on div at bounding box center [784, 386] width 1568 height 772
drag, startPoint x: 856, startPoint y: 122, endPoint x: 863, endPoint y: 71, distance: 51.5
click at [856, 110] on div at bounding box center [784, 386] width 1568 height 772
click at [817, 55] on div at bounding box center [784, 386] width 1568 height 772
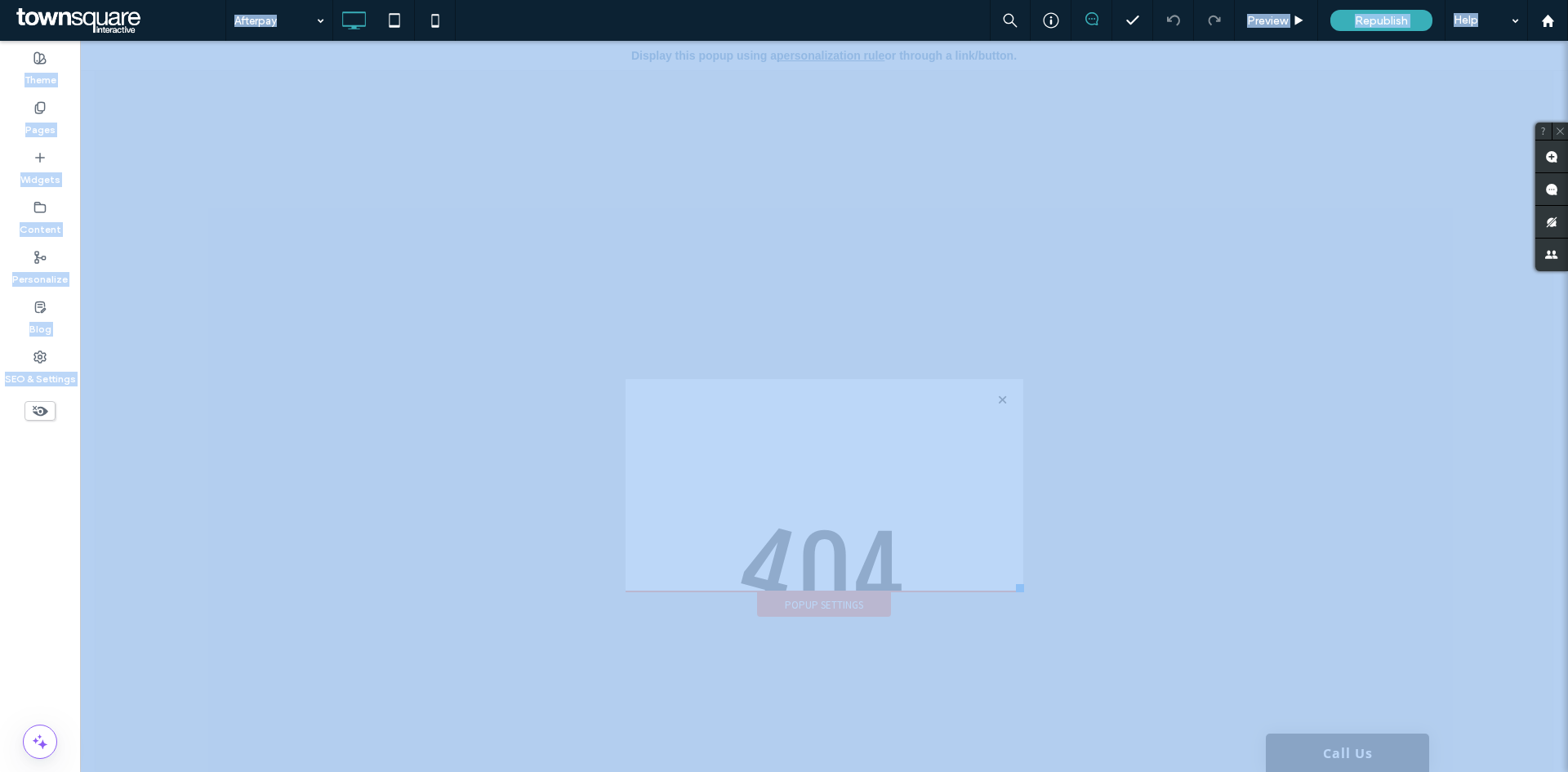
click at [817, 55] on div at bounding box center [784, 386] width 1568 height 772
click at [870, 601] on div at bounding box center [784, 386] width 1568 height 772
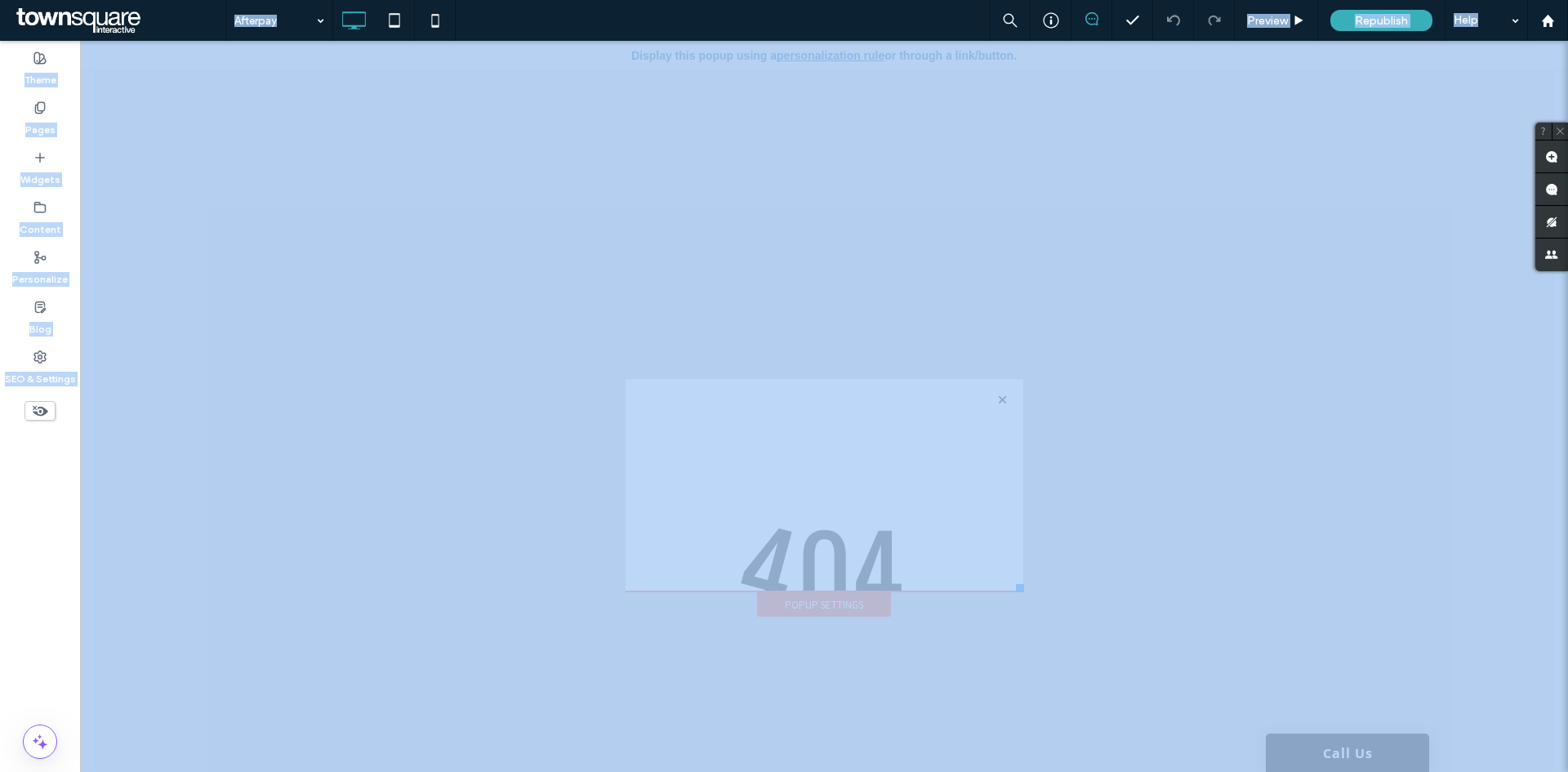
click at [864, 602] on div at bounding box center [784, 386] width 1568 height 772
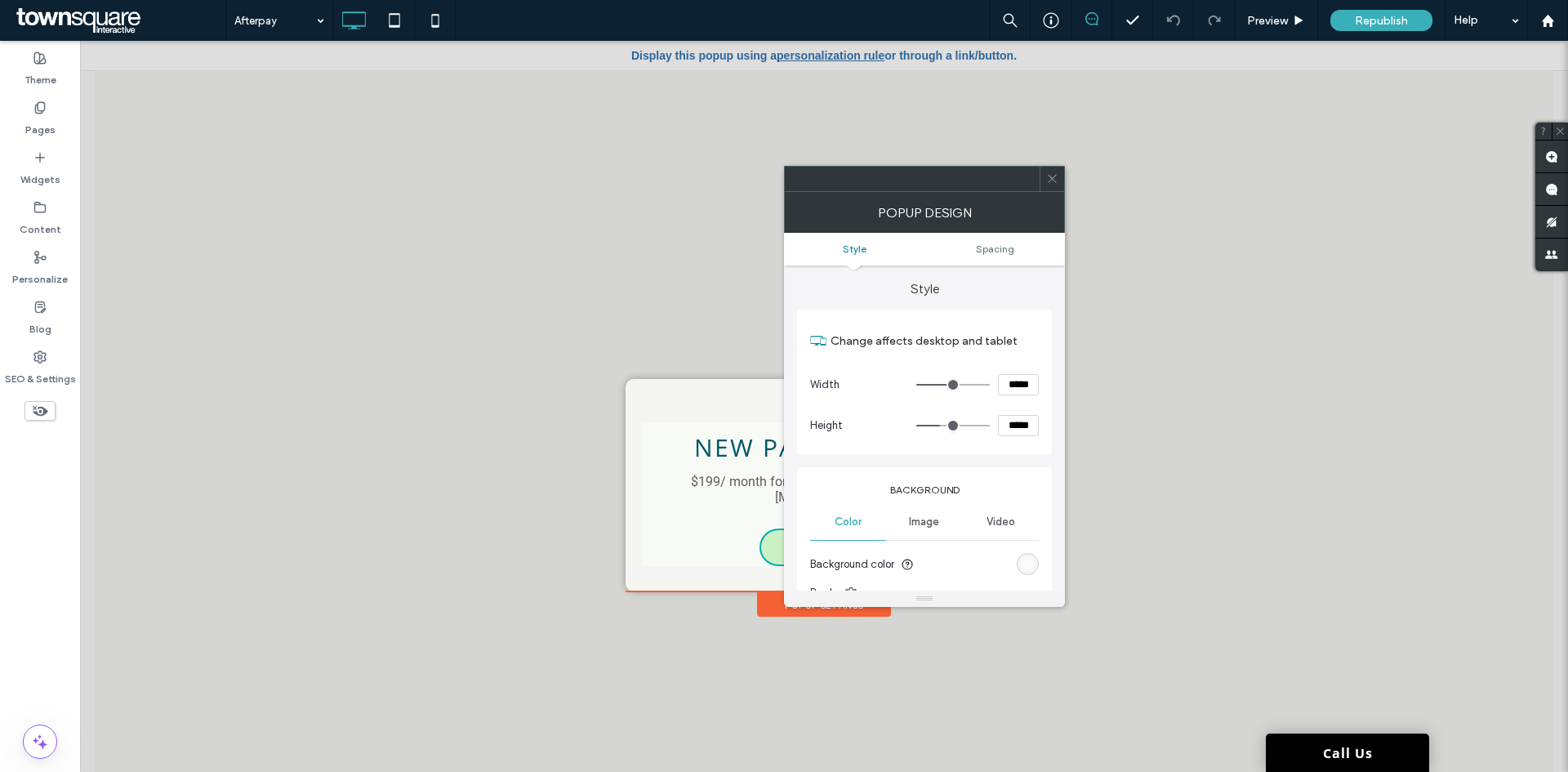
click at [1056, 183] on icon at bounding box center [1052, 178] width 12 height 12
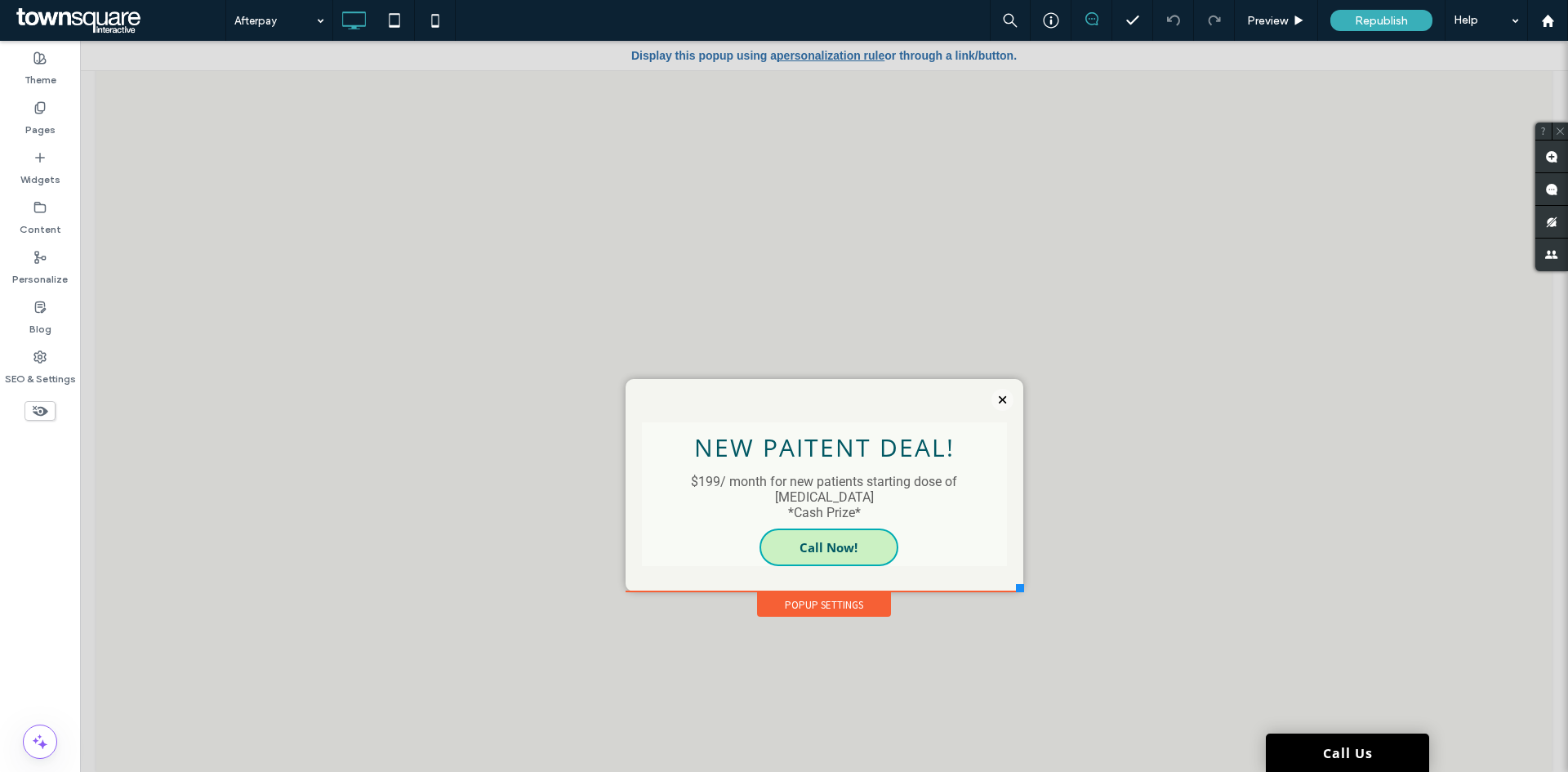
click at [841, 597] on div "Popup Settings" at bounding box center [823, 605] width 133 height 24
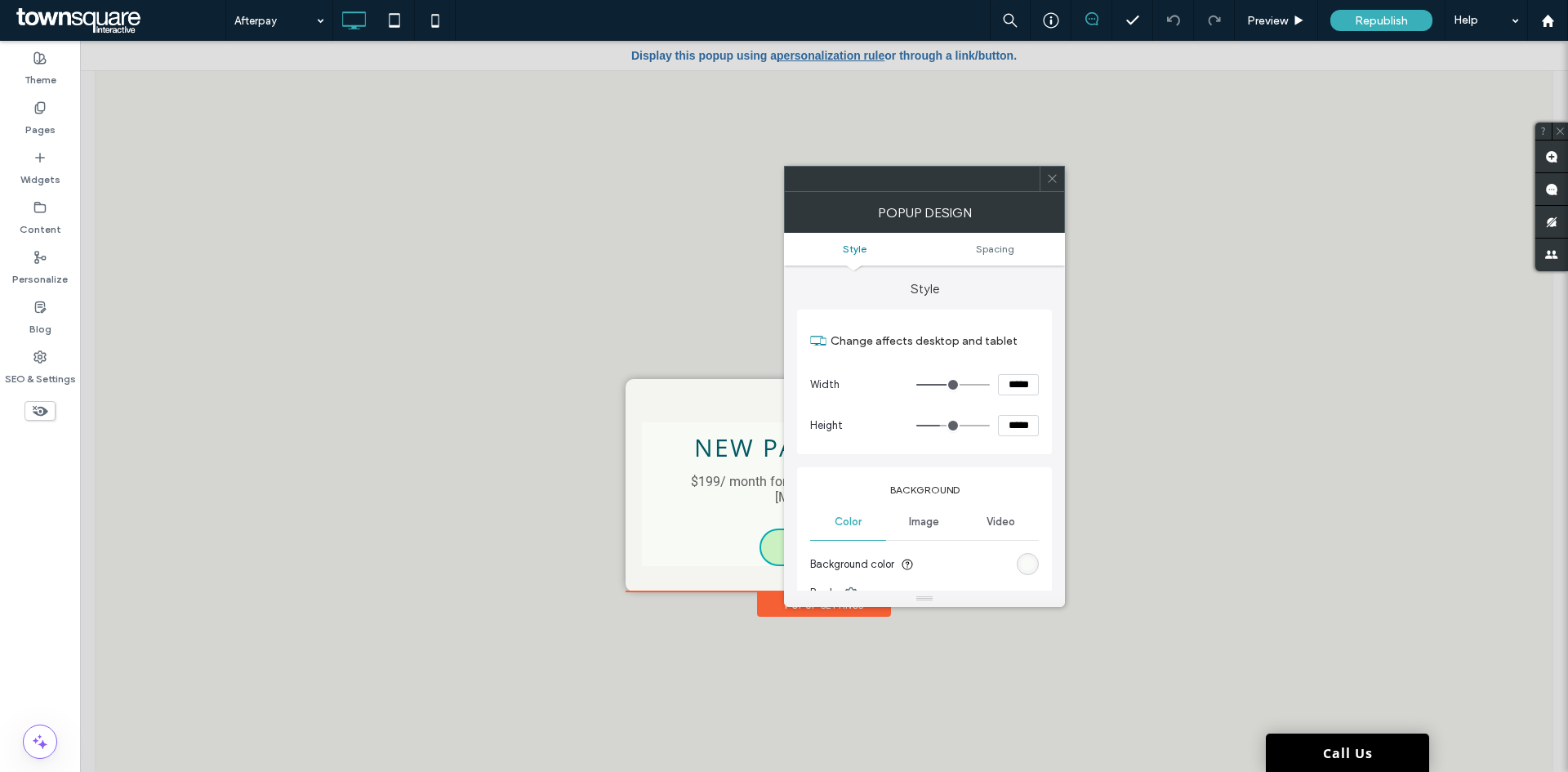
click at [1049, 185] on span at bounding box center [1052, 179] width 12 height 24
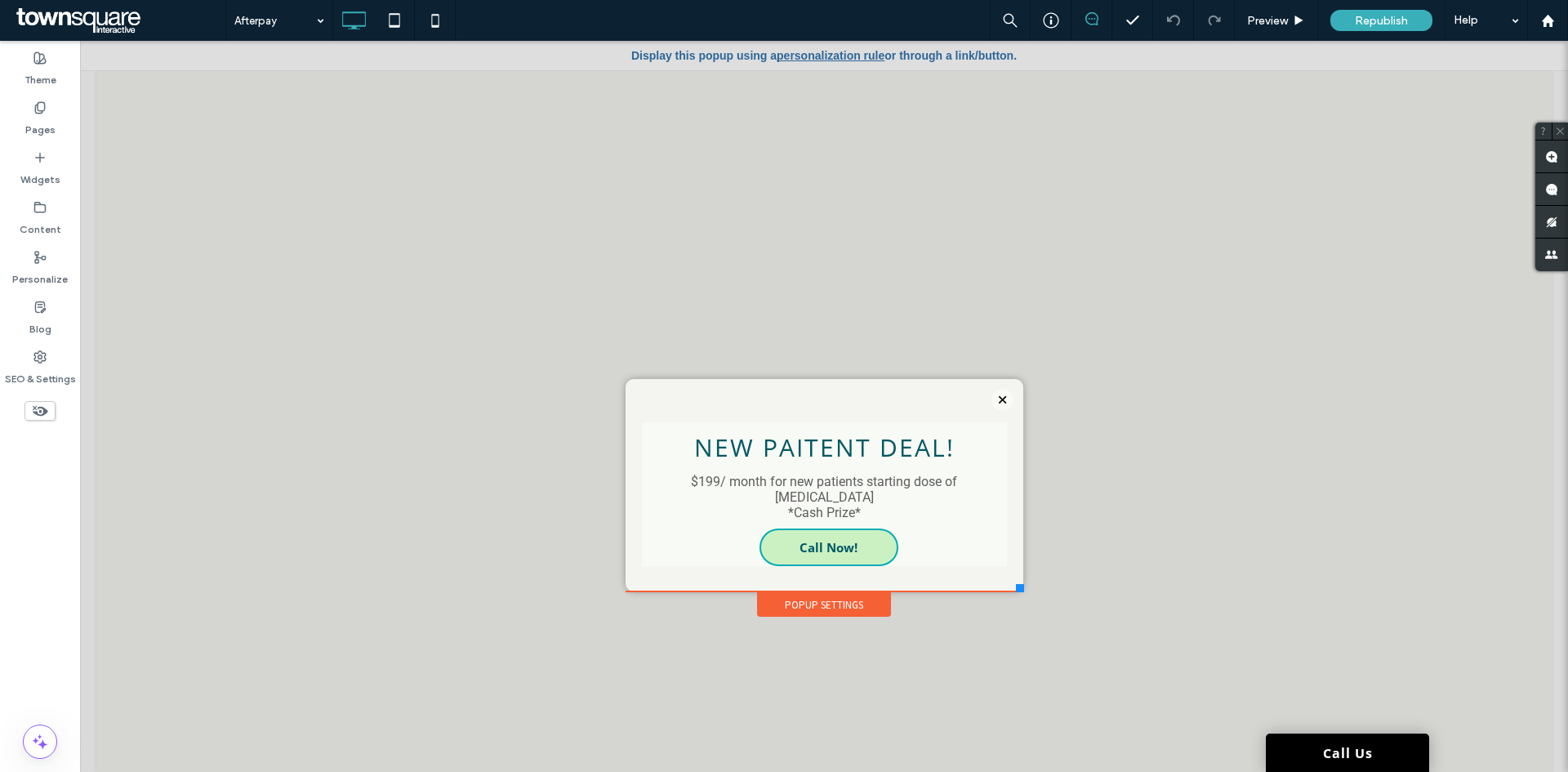
click at [804, 55] on link "personalization rule" at bounding box center [830, 55] width 108 height 13
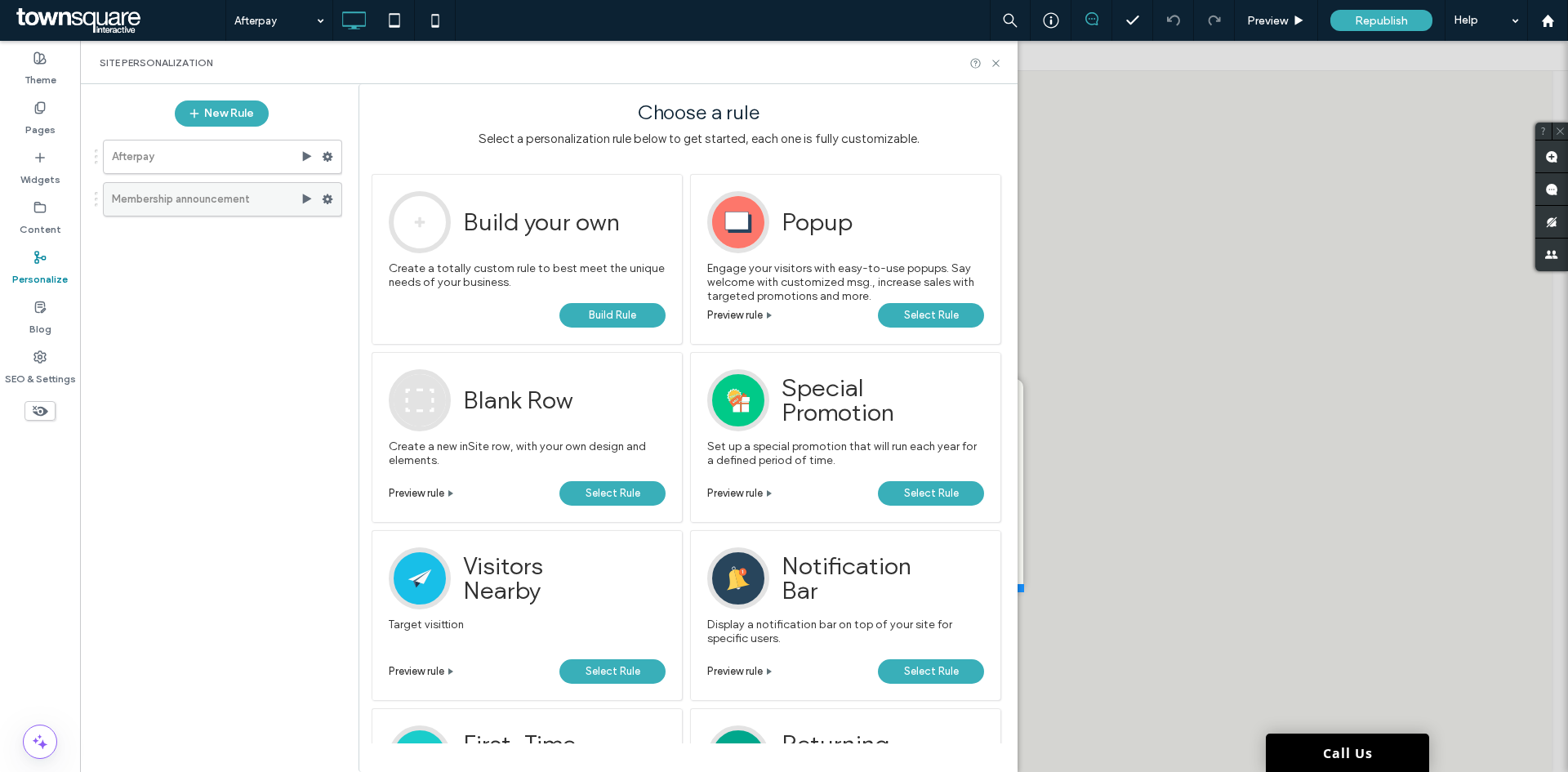
click at [327, 201] on use at bounding box center [327, 199] width 10 height 9
click at [235, 190] on label "Membership announcement" at bounding box center [206, 199] width 189 height 33
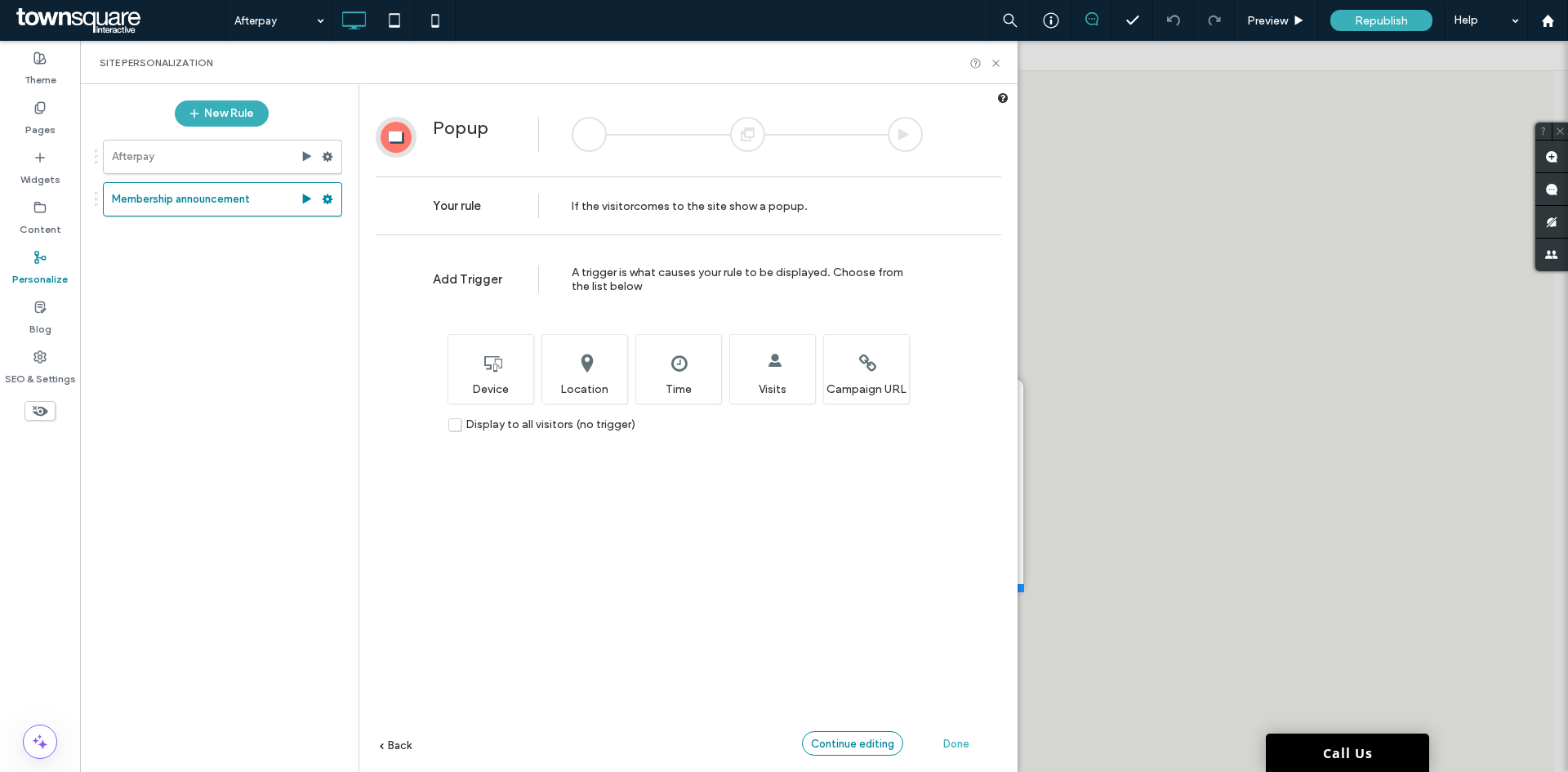
click at [835, 744] on span "Continue editing" at bounding box center [853, 744] width 84 height 12
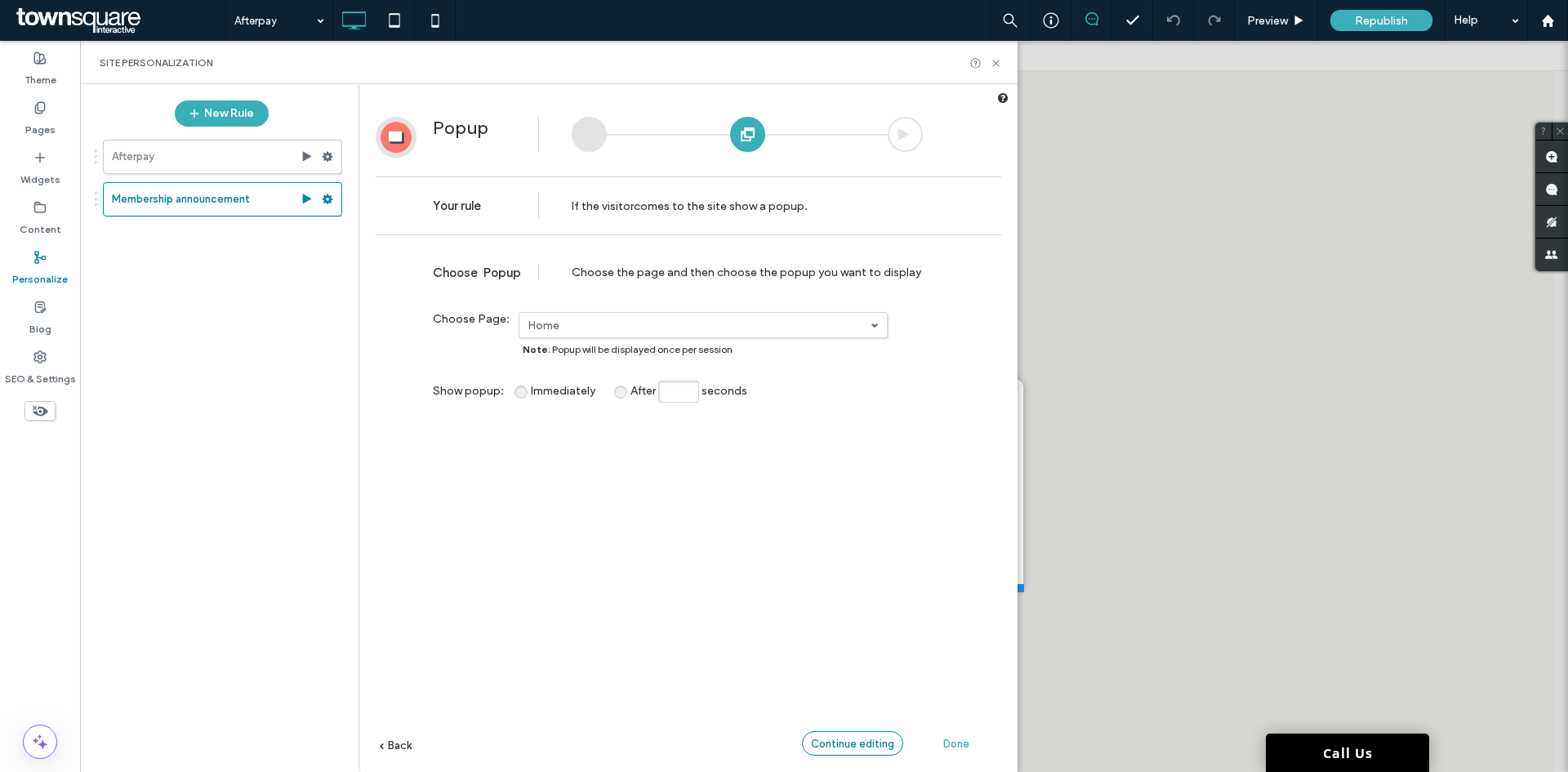
click at [837, 744] on span "Continue editing" at bounding box center [853, 744] width 84 height 12
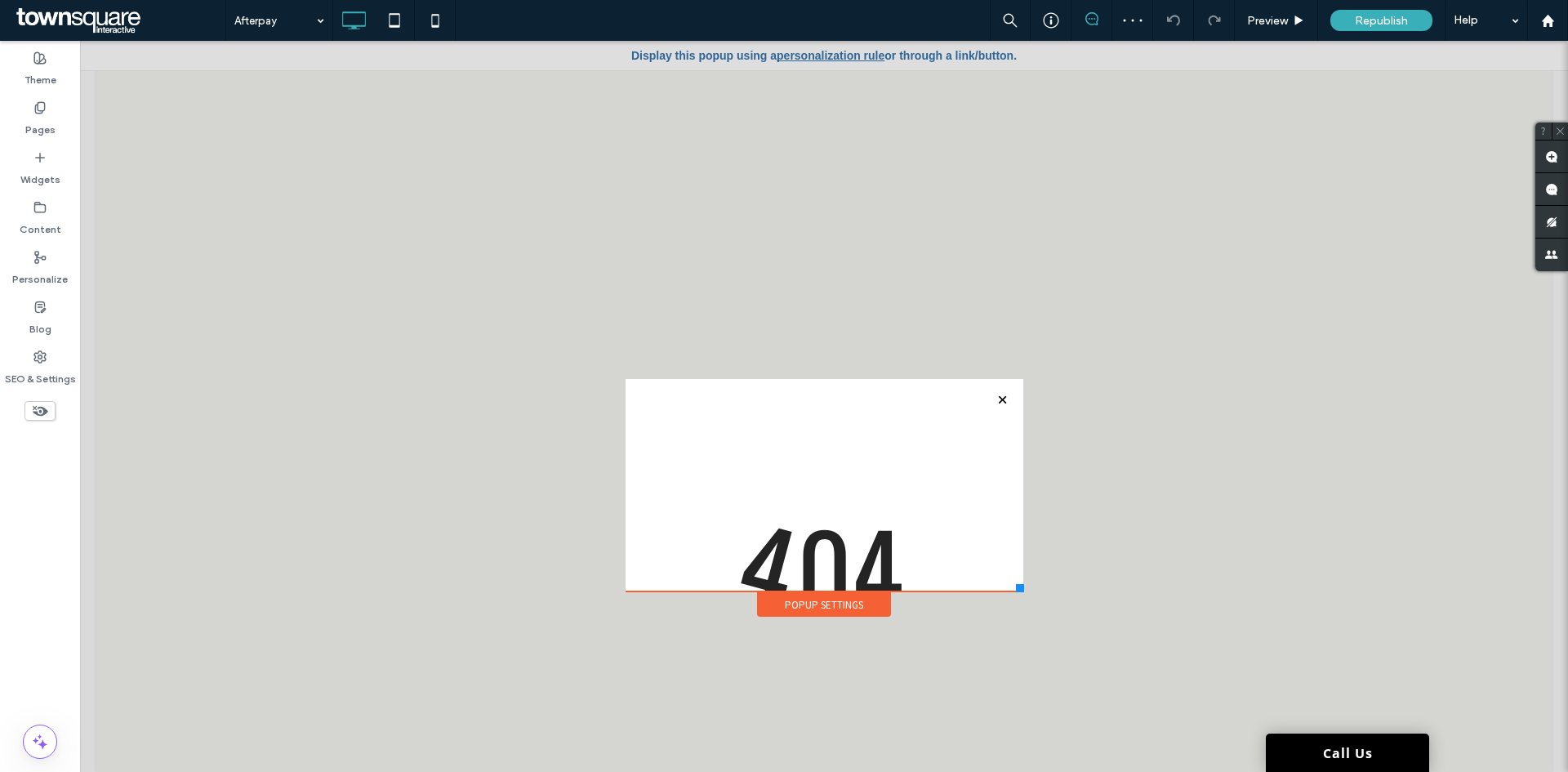
click at [842, 602] on div at bounding box center [784, 386] width 1568 height 772
click at [1011, 587] on div at bounding box center [784, 386] width 1568 height 772
drag, startPoint x: 1015, startPoint y: 591, endPoint x: 956, endPoint y: 307, distance: 290.1
click at [1018, 595] on div at bounding box center [784, 386] width 1568 height 772
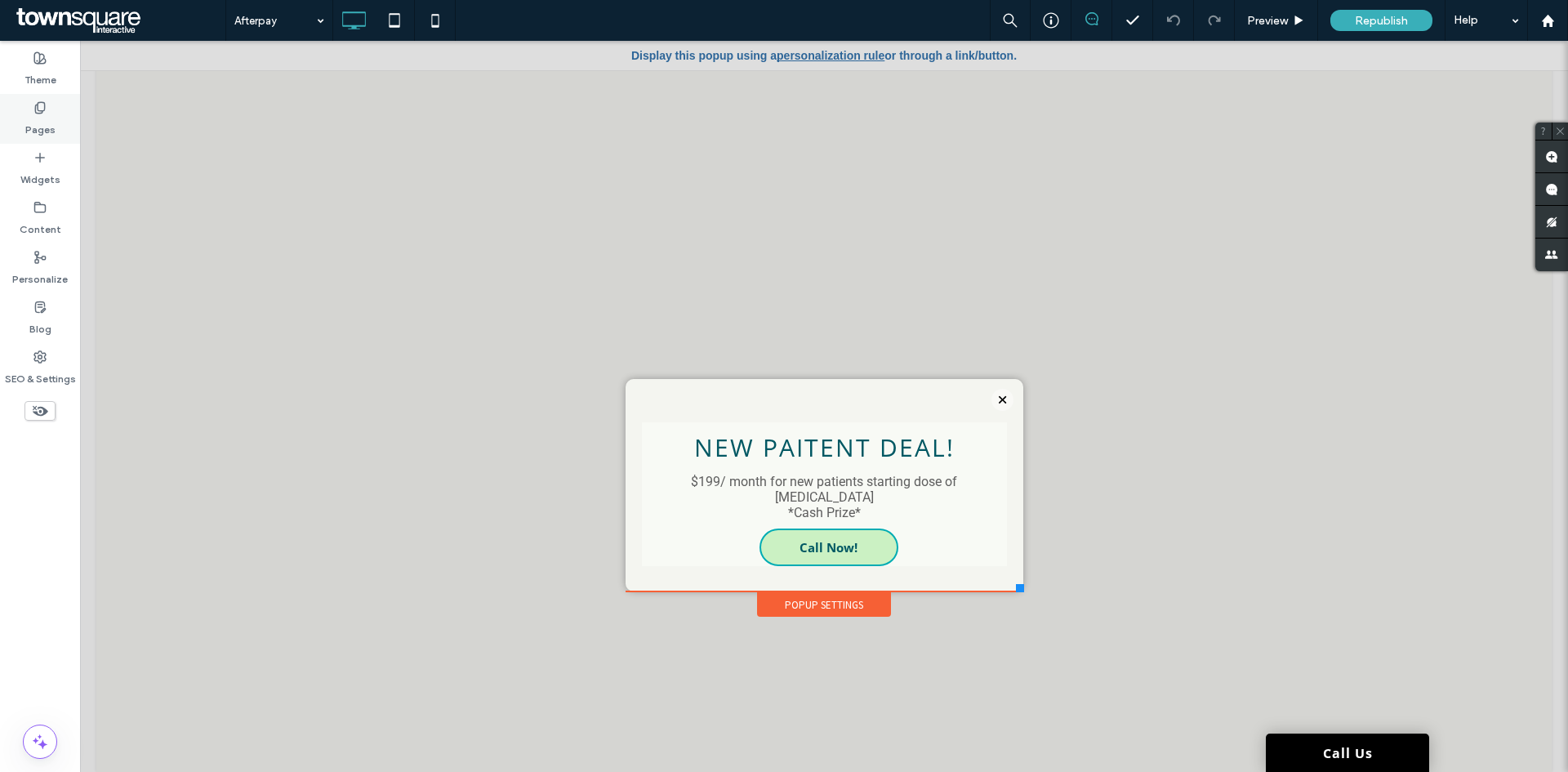
click at [34, 112] on icon at bounding box center [40, 108] width 13 height 13
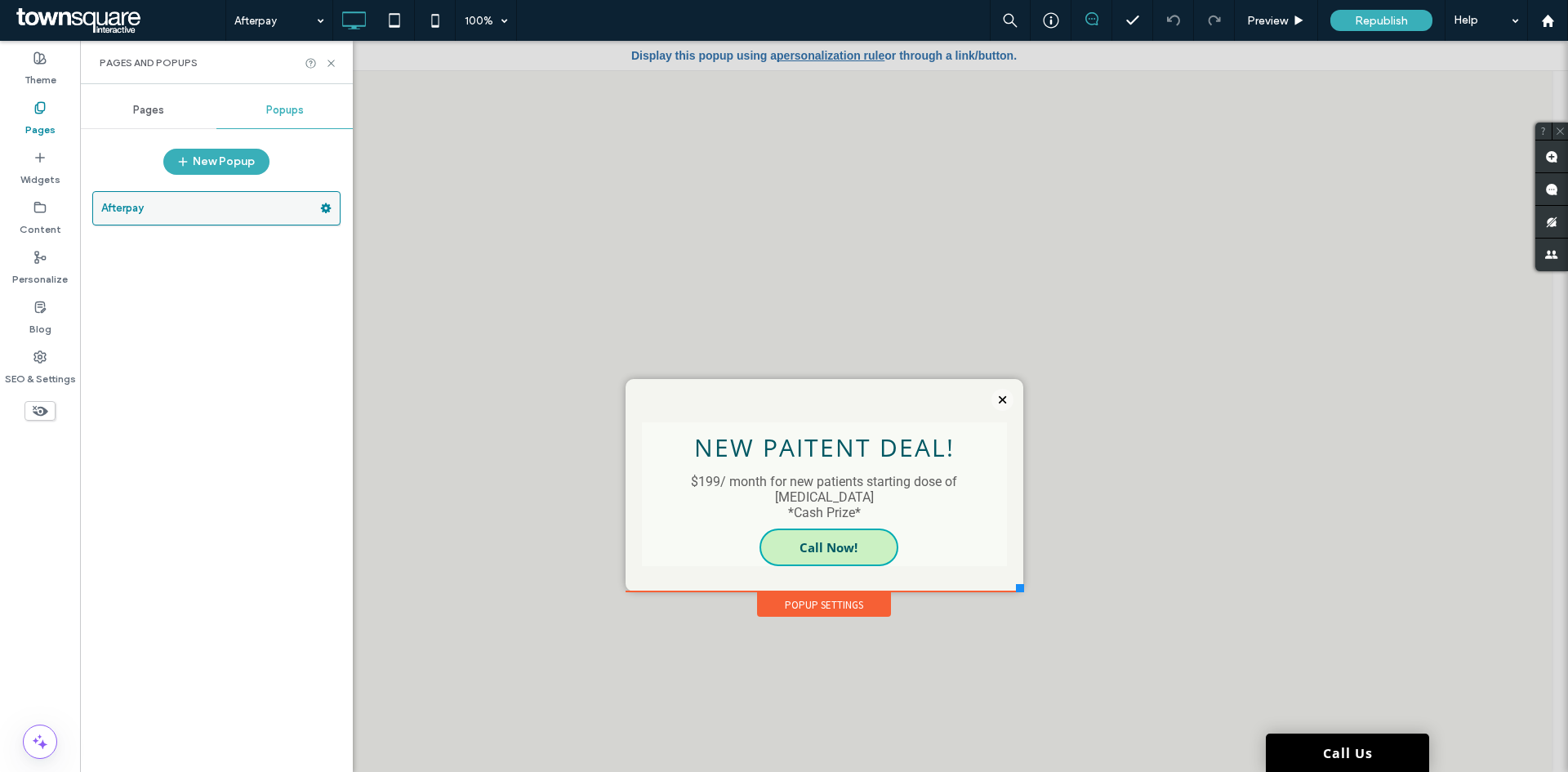
click at [242, 209] on label "Afterpay" at bounding box center [211, 208] width 219 height 33
click at [325, 209] on icon at bounding box center [326, 208] width 11 height 11
click at [411, 217] on span "Rename" at bounding box center [401, 212] width 44 height 14
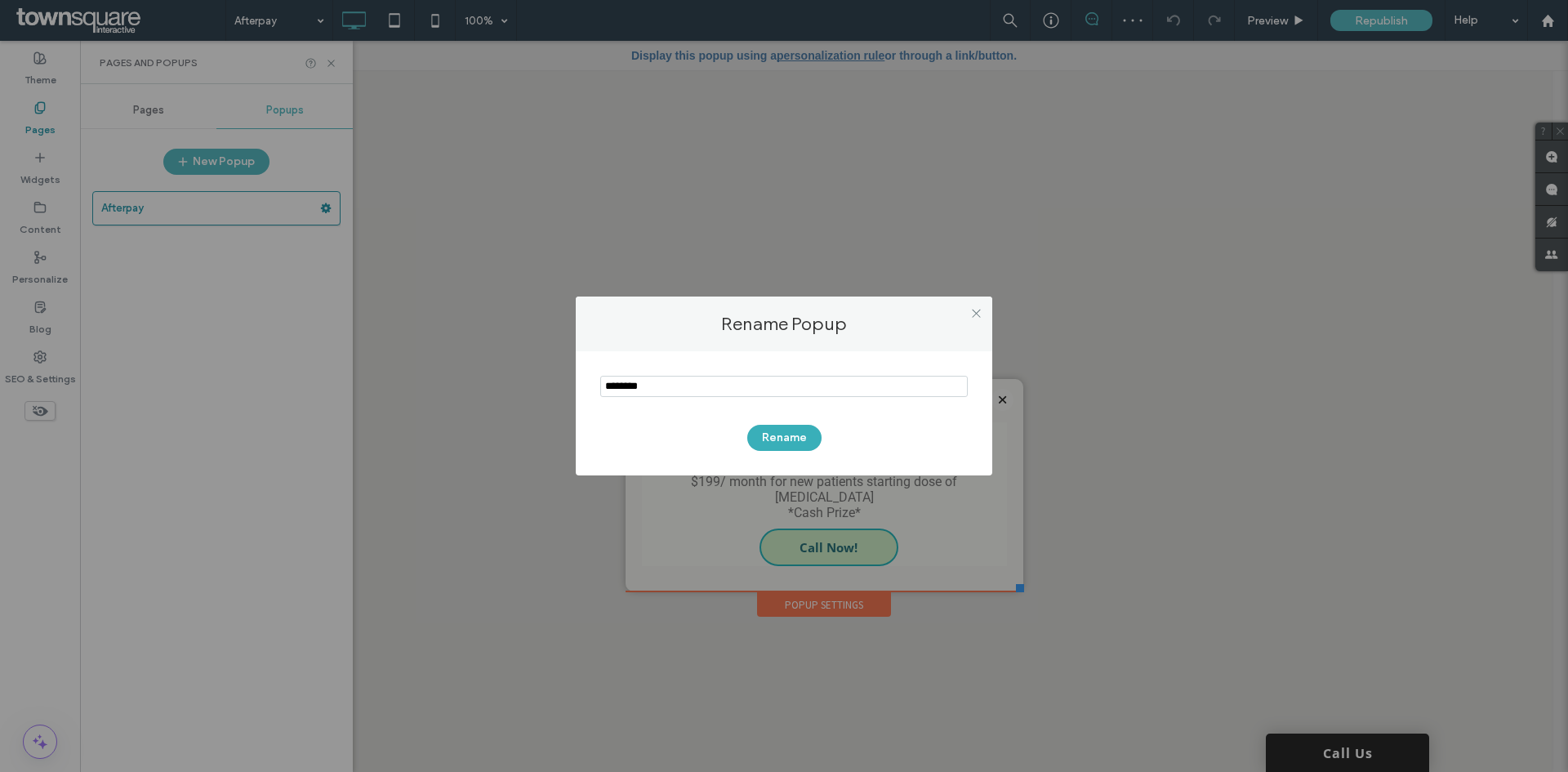
drag, startPoint x: 727, startPoint y: 382, endPoint x: 505, endPoint y: 384, distance: 222.0
click at [505, 384] on div "Rename Popup Rename" at bounding box center [784, 386] width 1568 height 772
type input "**********"
click at [766, 433] on button "Rename" at bounding box center [784, 438] width 74 height 26
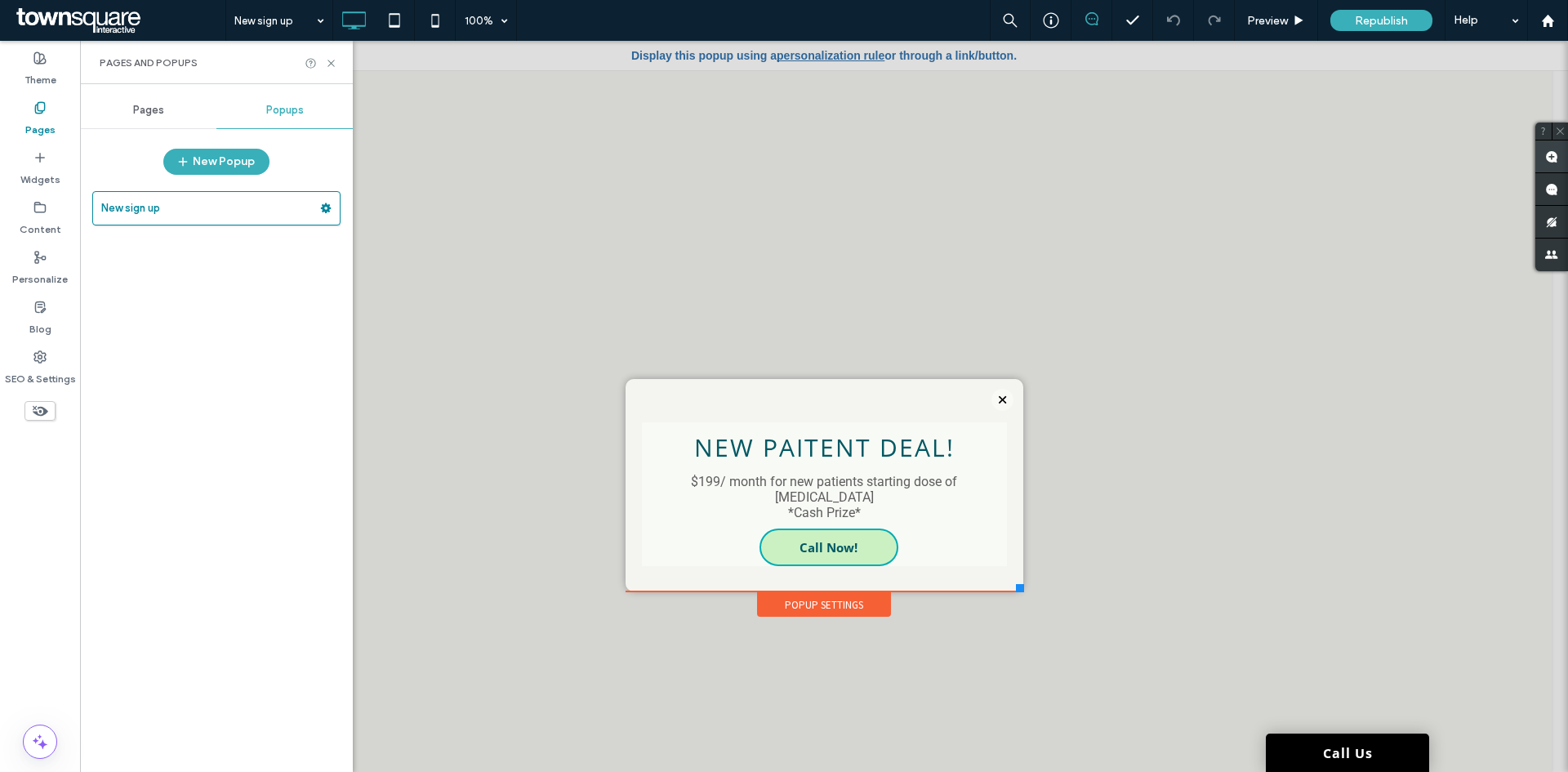
click at [1547, 159] on use at bounding box center [1552, 157] width 13 height 13
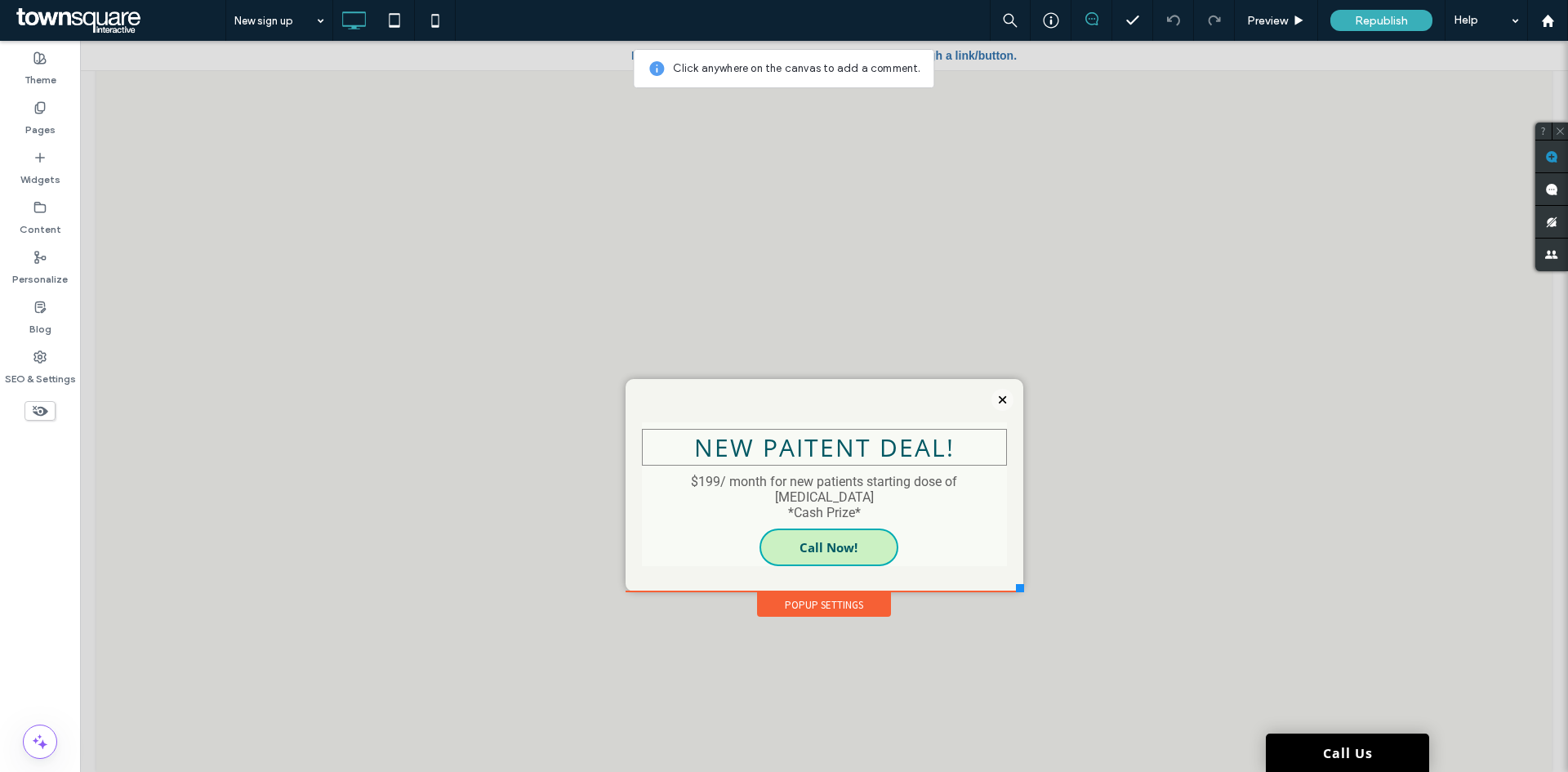
click at [996, 439] on div "NEw Paitent deal!" at bounding box center [824, 448] width 365 height 34
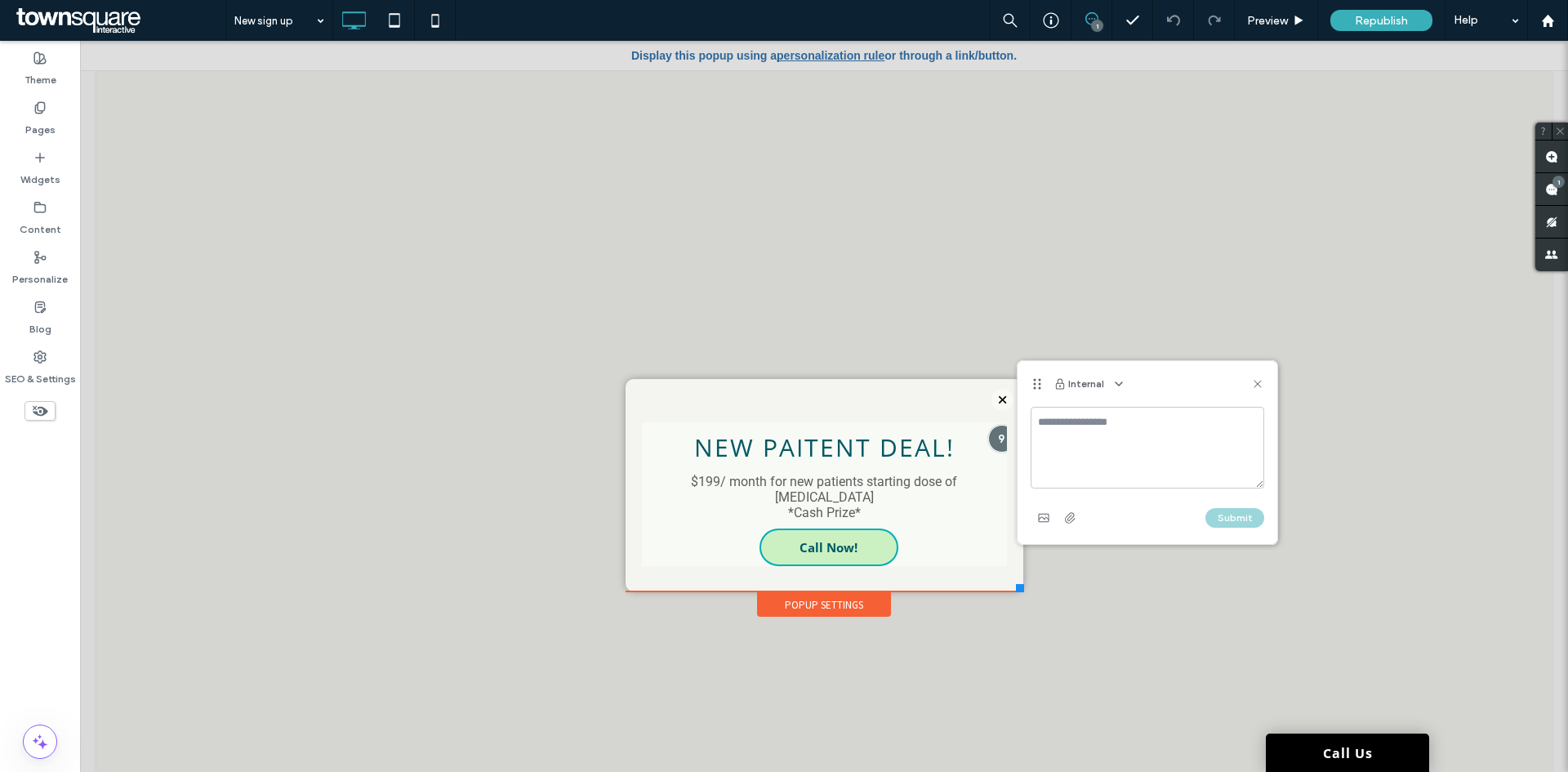
click at [1068, 431] on textarea at bounding box center [1147, 448] width 233 height 82
type textarea "**********"
click at [1223, 522] on button "Submit" at bounding box center [1234, 517] width 59 height 20
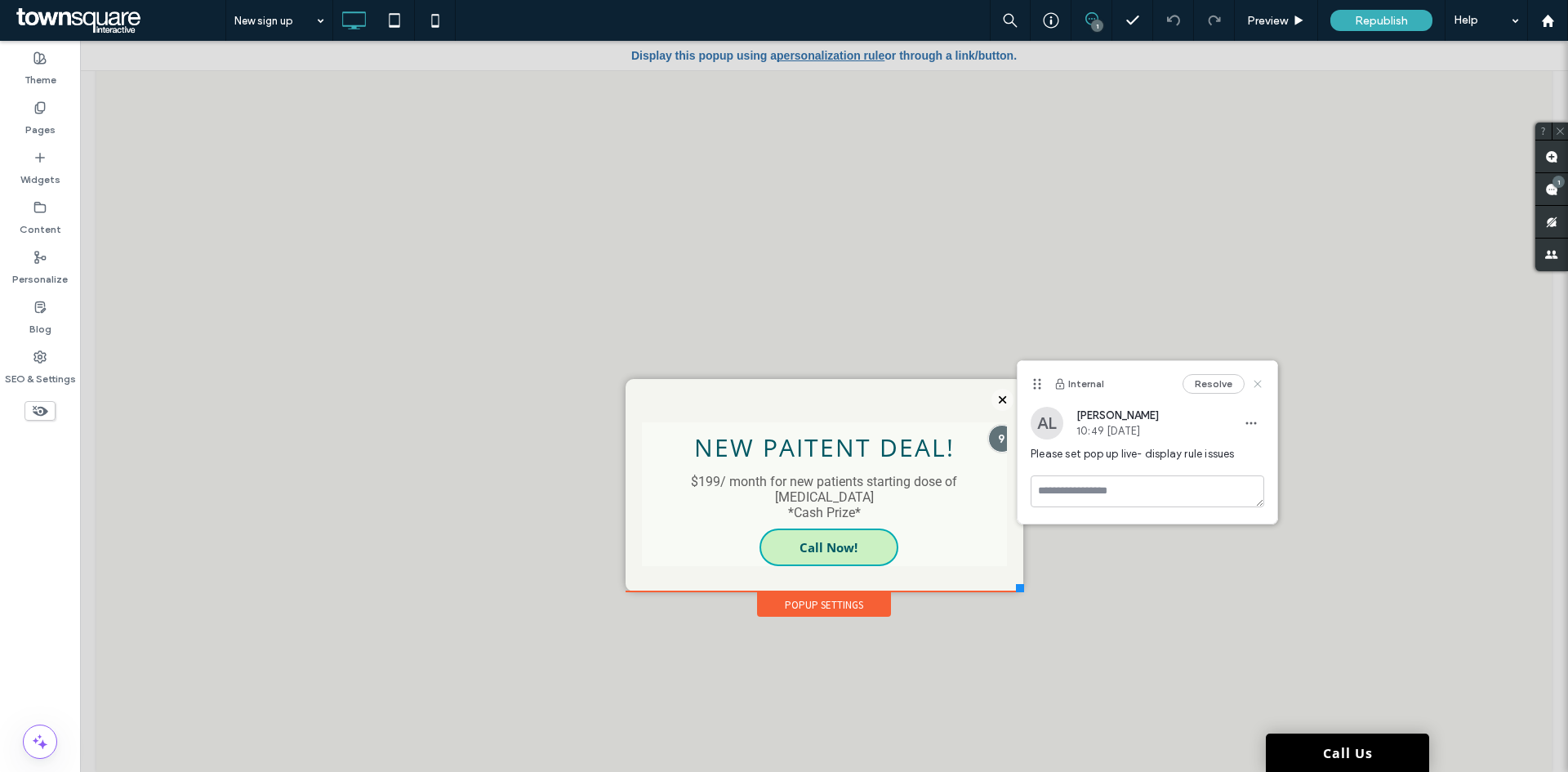
click at [1255, 377] on div "Internal Resolve" at bounding box center [1148, 384] width 259 height 46
click at [1255, 377] on icon at bounding box center [1258, 384] width 13 height 13
